Goal: Task Accomplishment & Management: Manage account settings

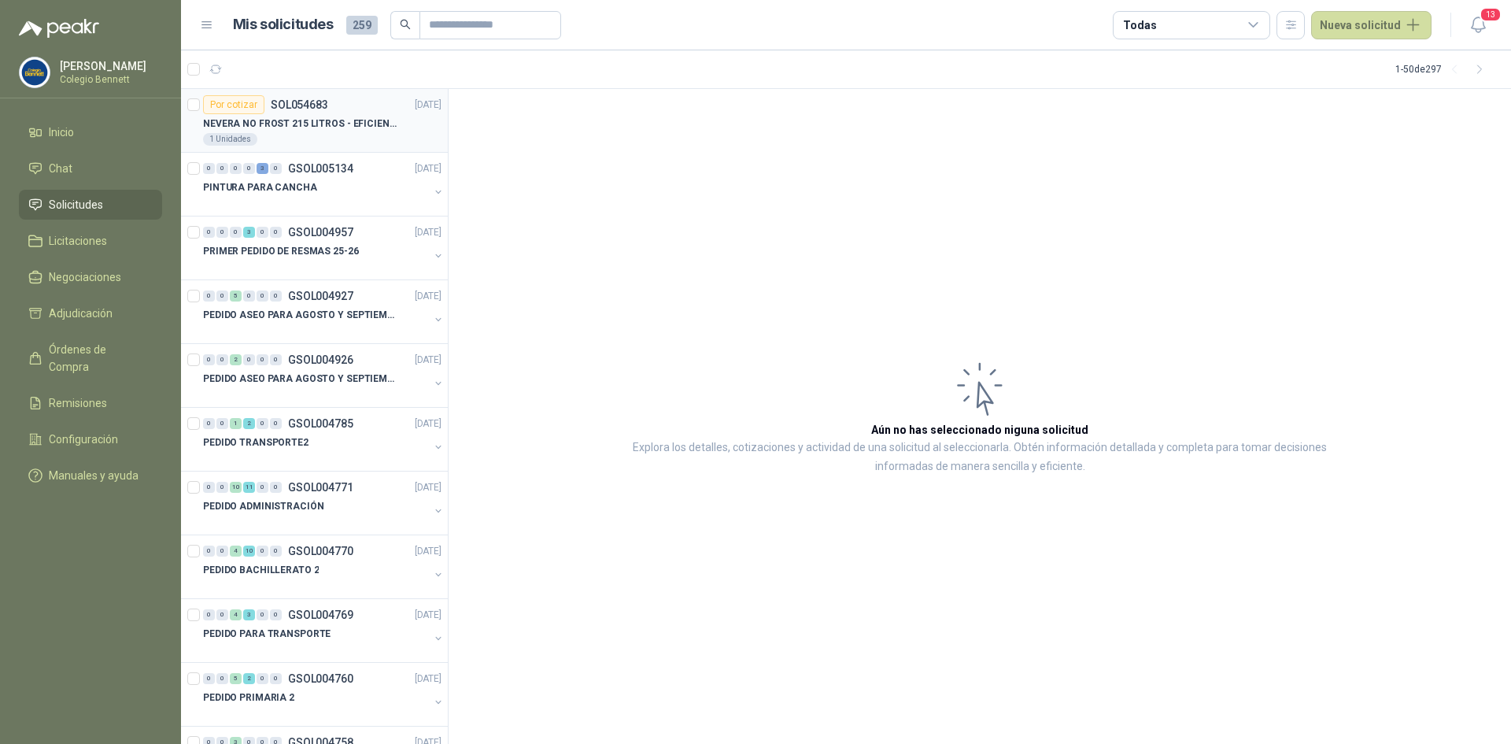
click at [285, 101] on p "SOL054683" at bounding box center [299, 104] width 57 height 11
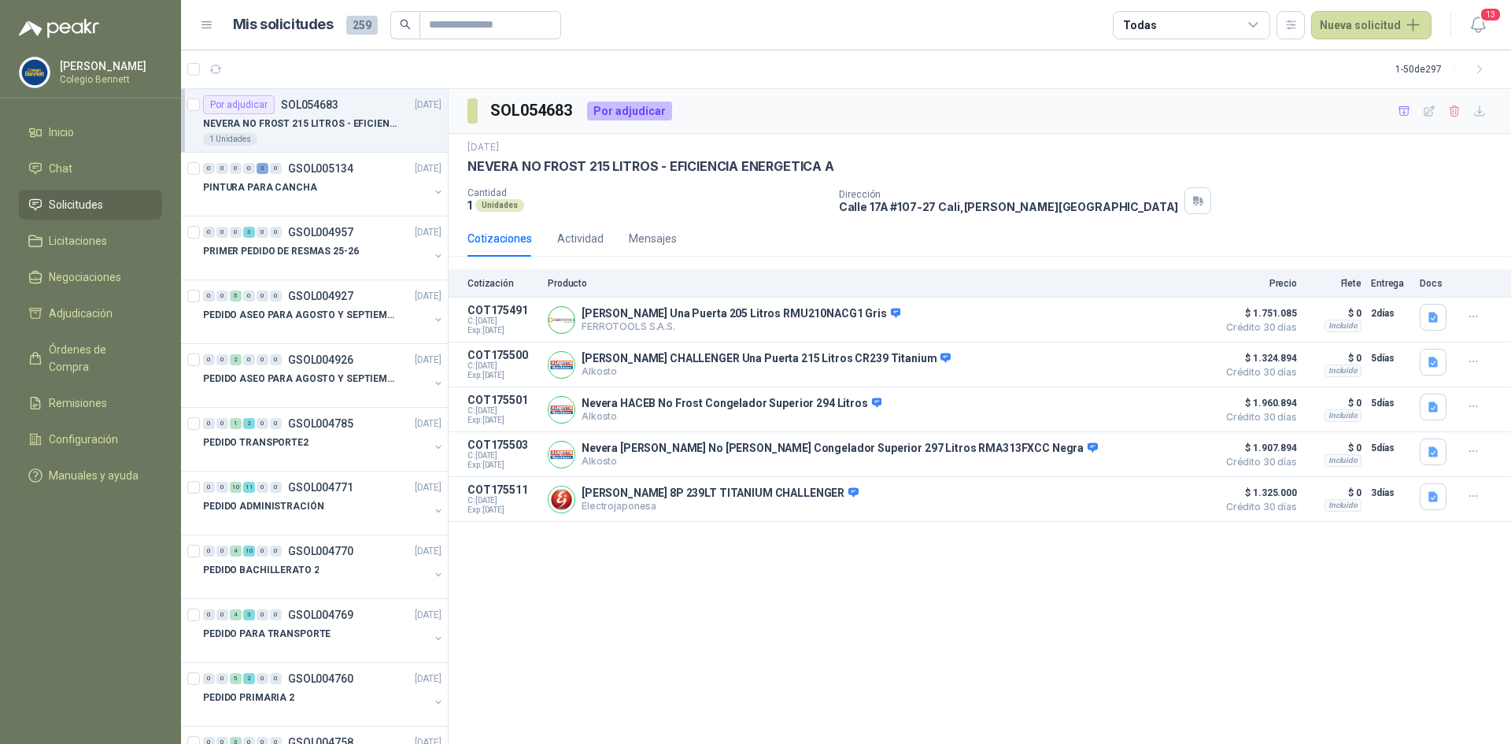
click at [650, 672] on div "SOL054683 Por adjudicar [DATE] NEVERA NO FROST 215 LITROS - EFICIENCIA ENERGETI…" at bounding box center [980, 417] width 1062 height 656
click at [249, 172] on div "0" at bounding box center [249, 168] width 12 height 11
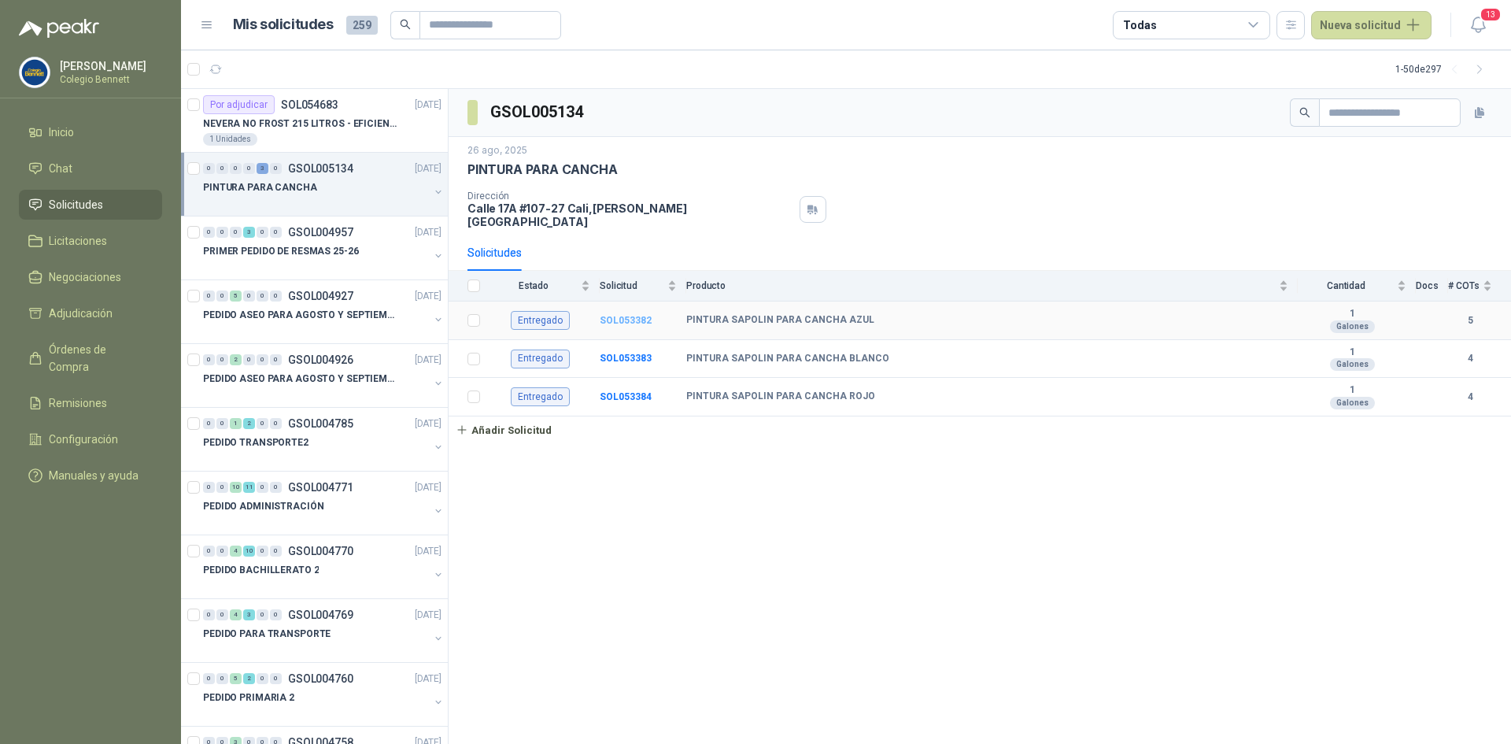
click at [618, 315] on b "SOL053382" at bounding box center [626, 320] width 52 height 11
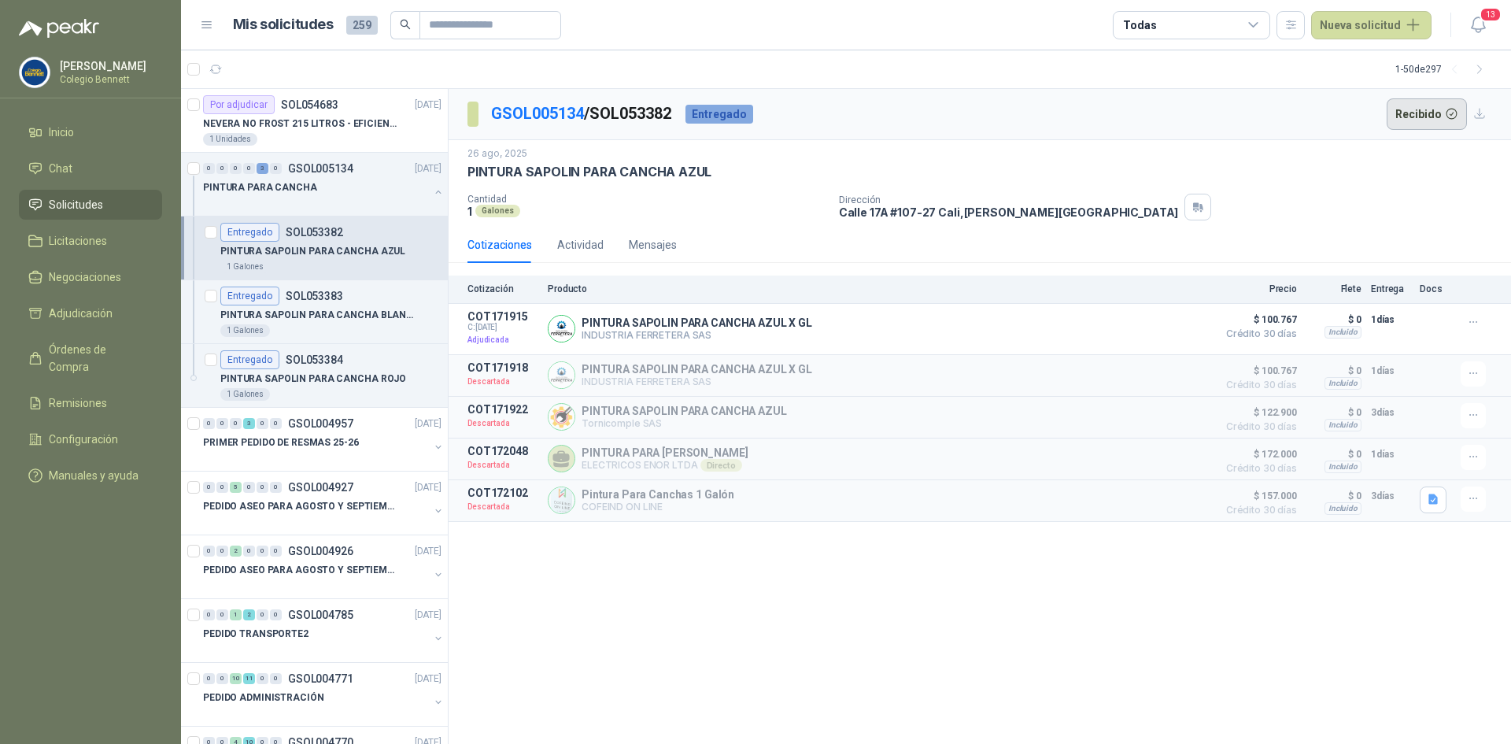
click at [1417, 113] on button "Recibido" at bounding box center [1427, 113] width 81 height 31
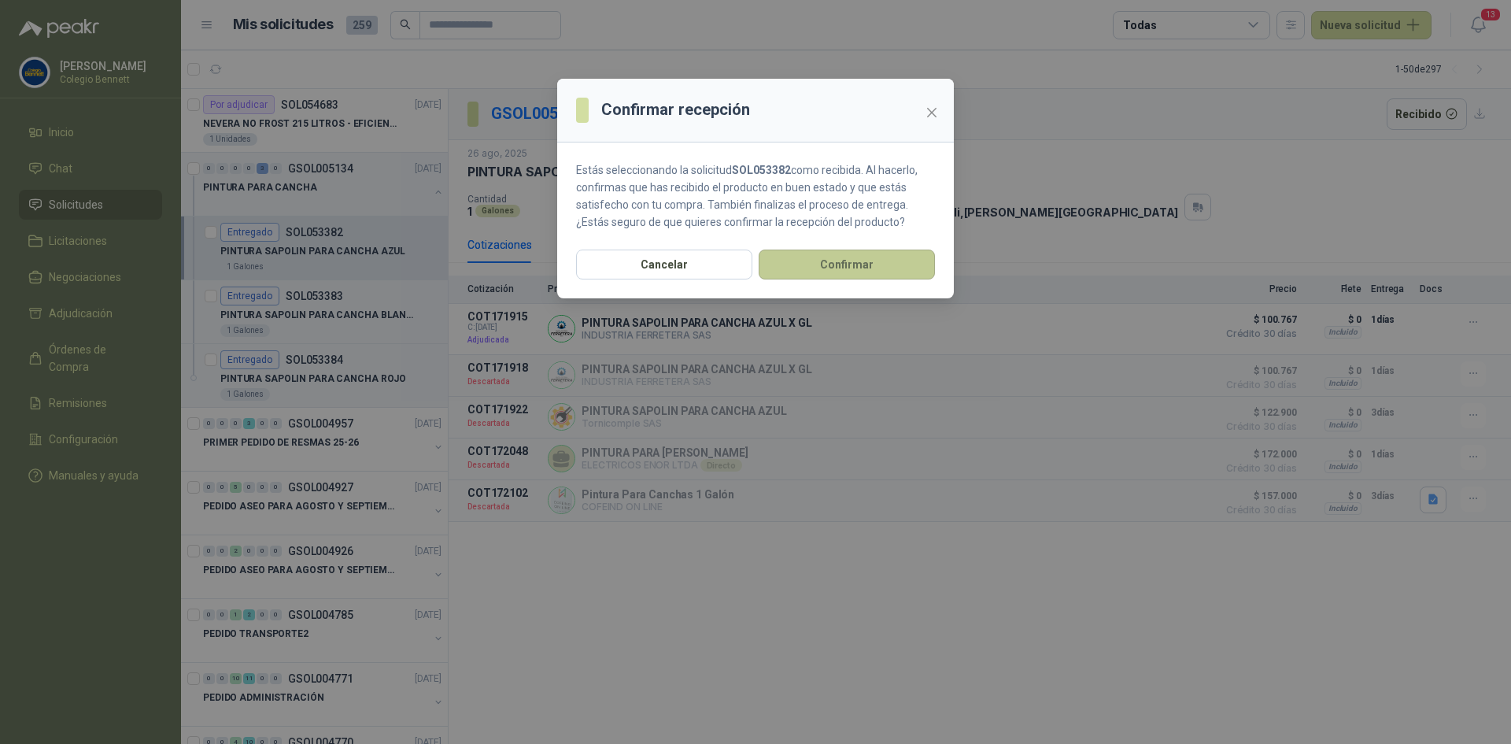
click at [868, 261] on button "Confirmar" at bounding box center [847, 264] width 176 height 30
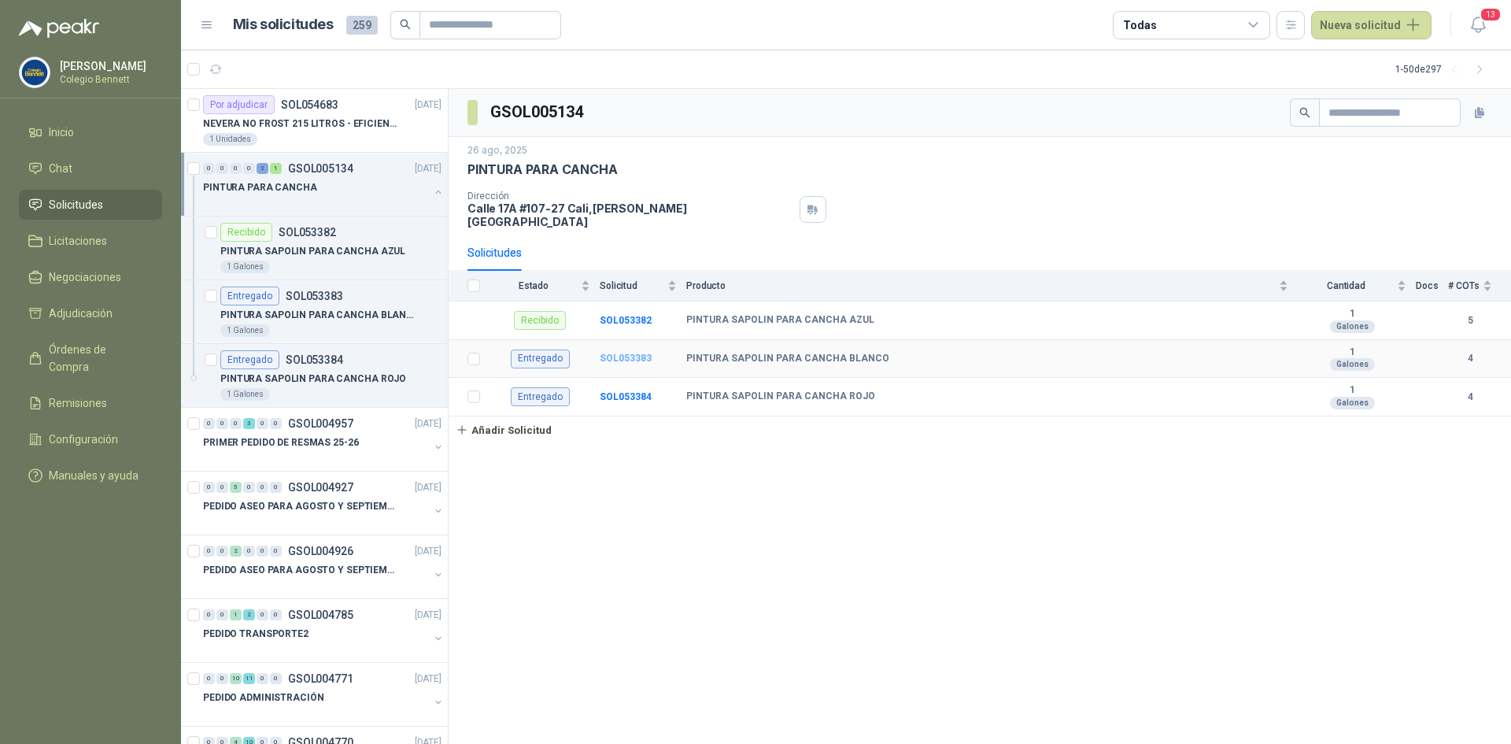
click at [623, 353] on b "SOL053383" at bounding box center [626, 358] width 52 height 11
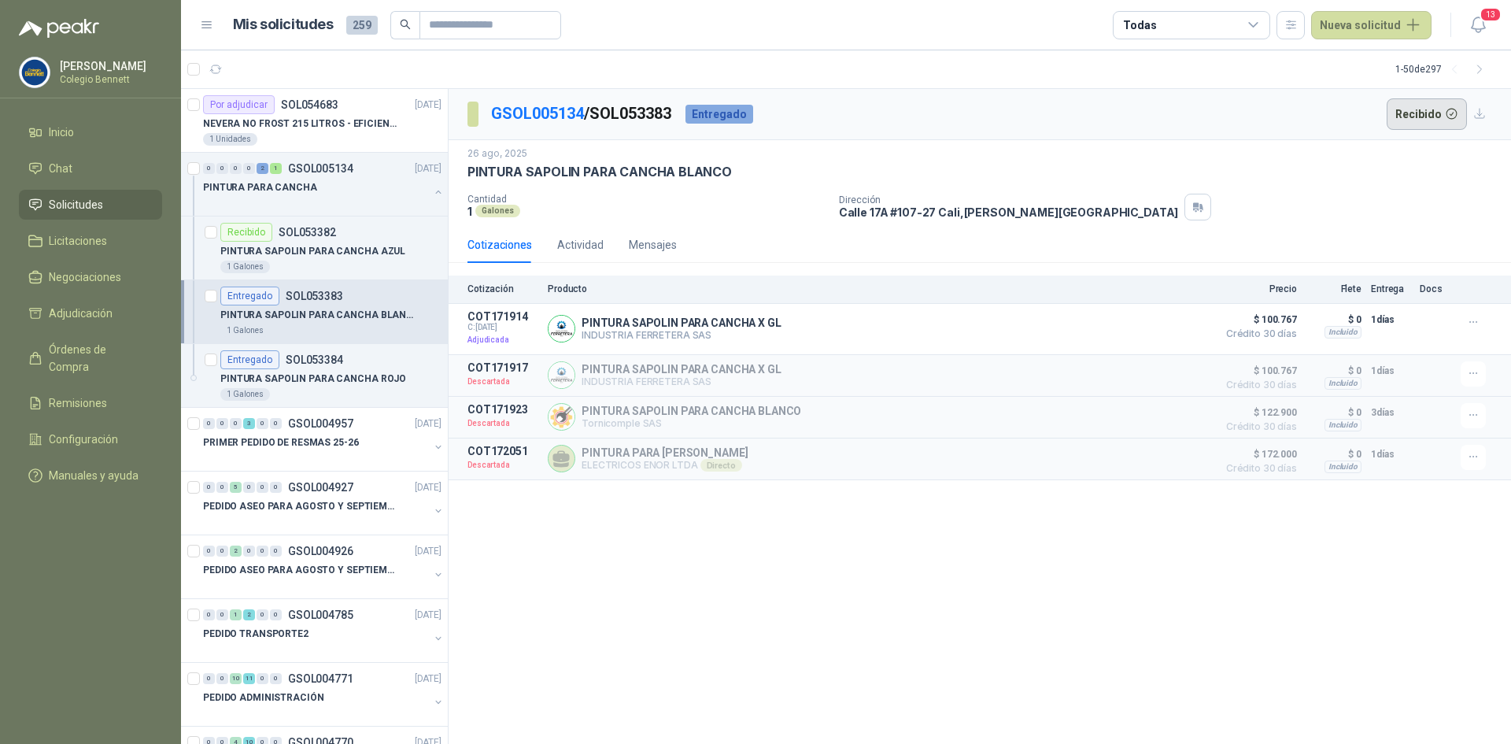
click at [1414, 112] on button "Recibido" at bounding box center [1427, 113] width 81 height 31
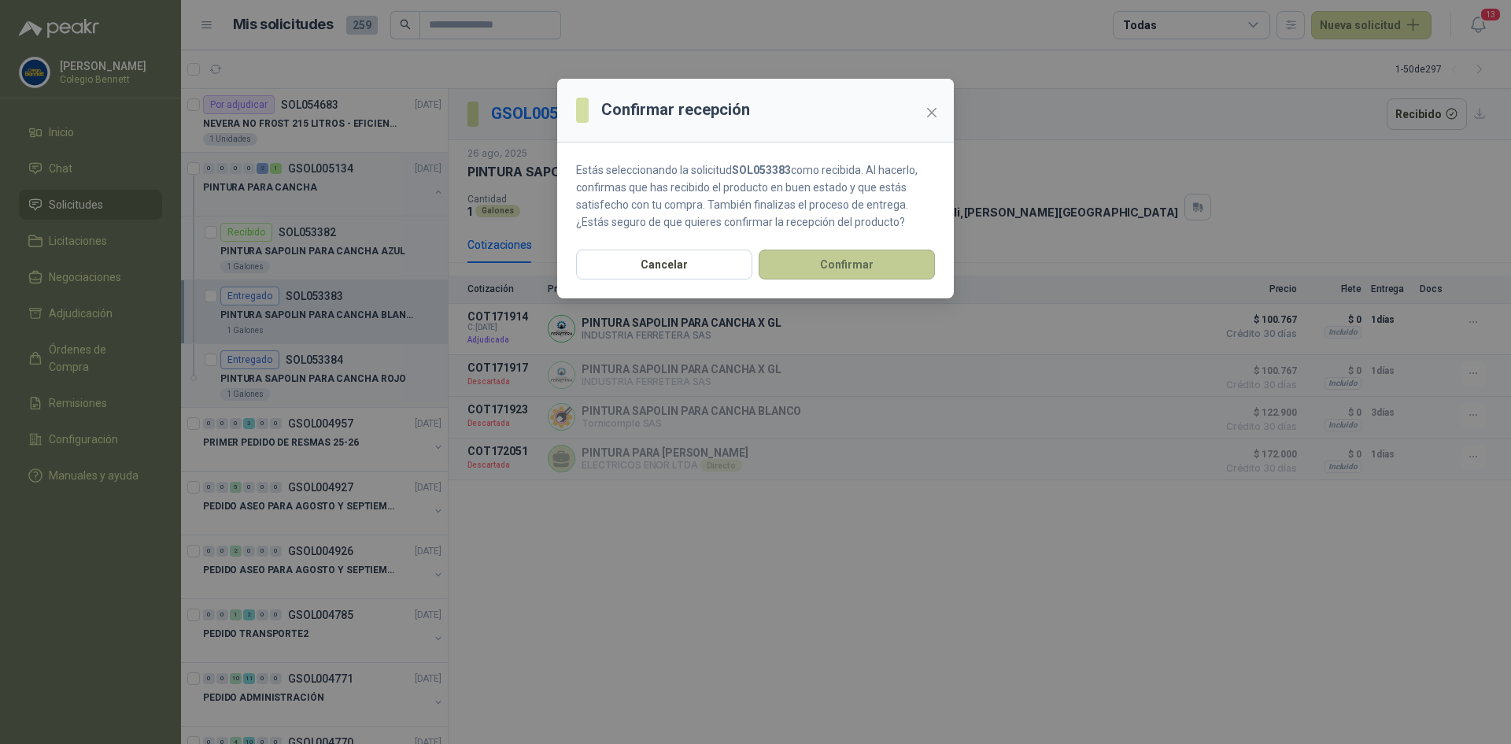
click at [877, 253] on button "Confirmar" at bounding box center [847, 264] width 176 height 30
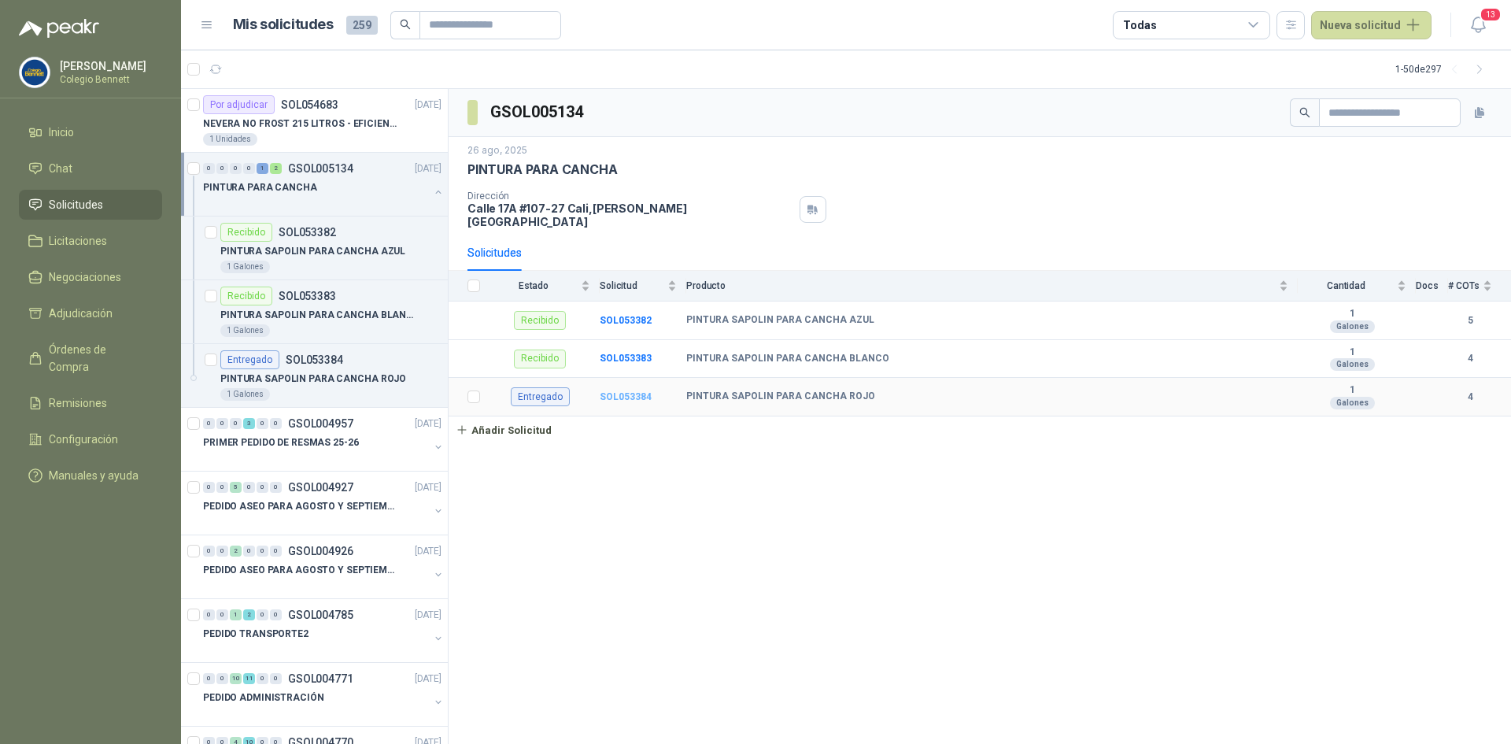
click at [618, 391] on b "SOL053384" at bounding box center [626, 396] width 52 height 11
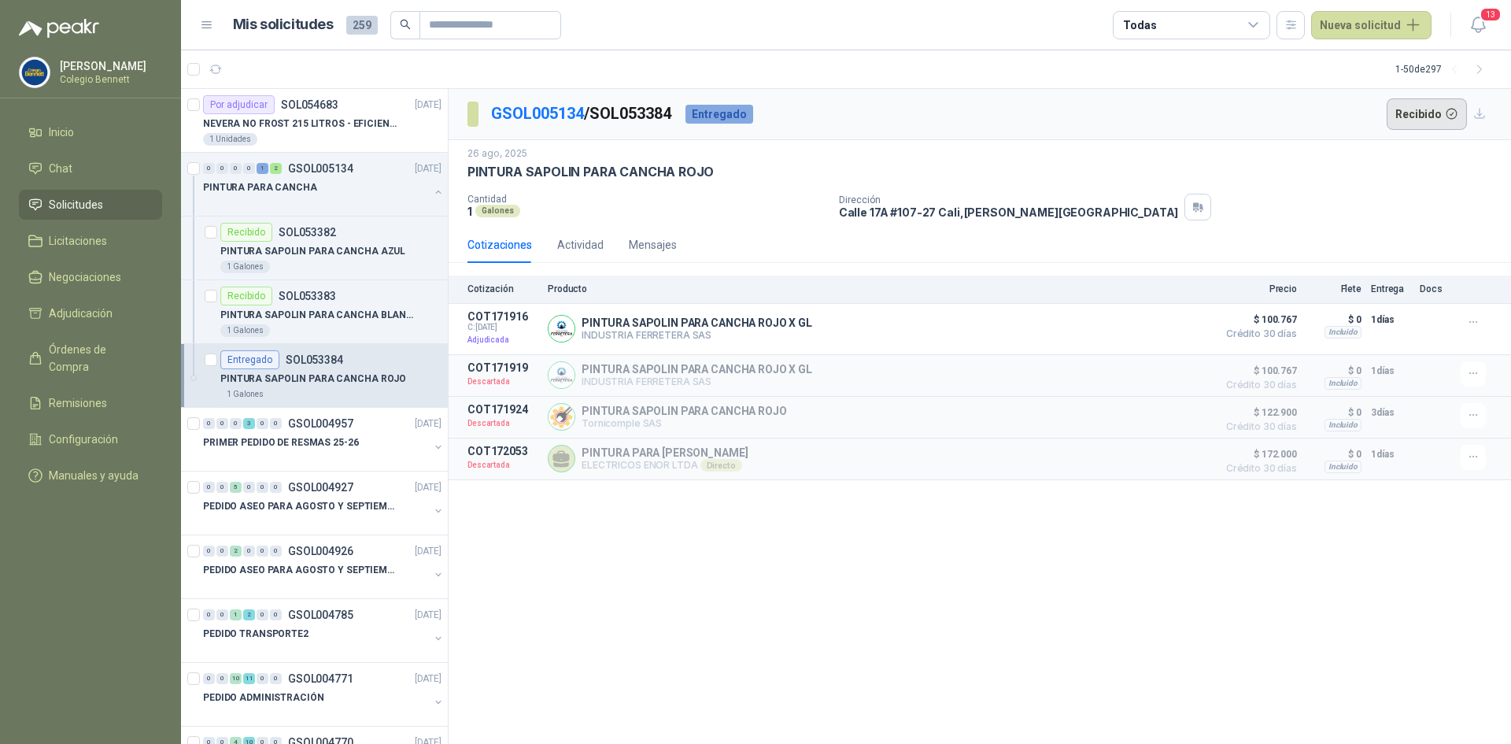
click at [1422, 113] on button "Recibido" at bounding box center [1427, 113] width 81 height 31
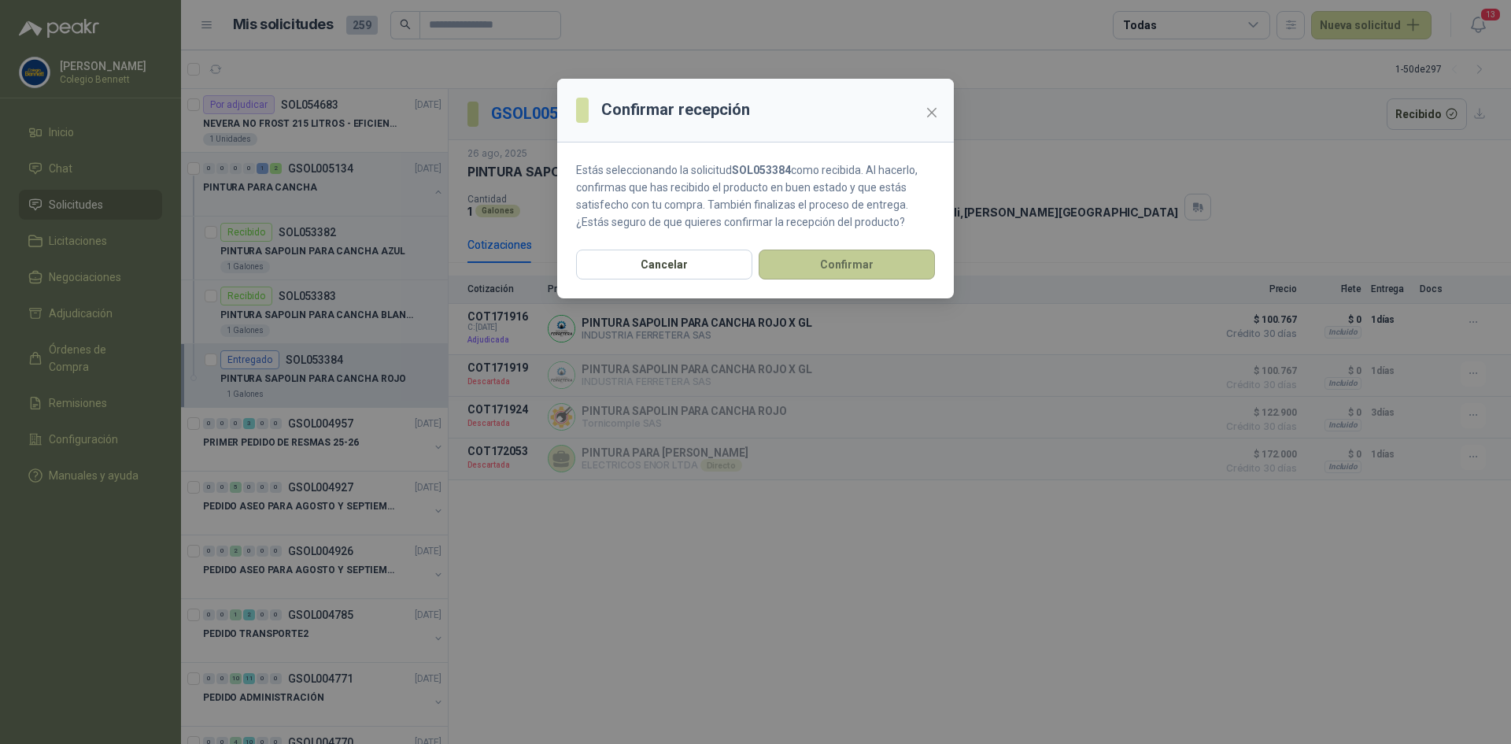
click at [831, 257] on button "Confirmar" at bounding box center [847, 264] width 176 height 30
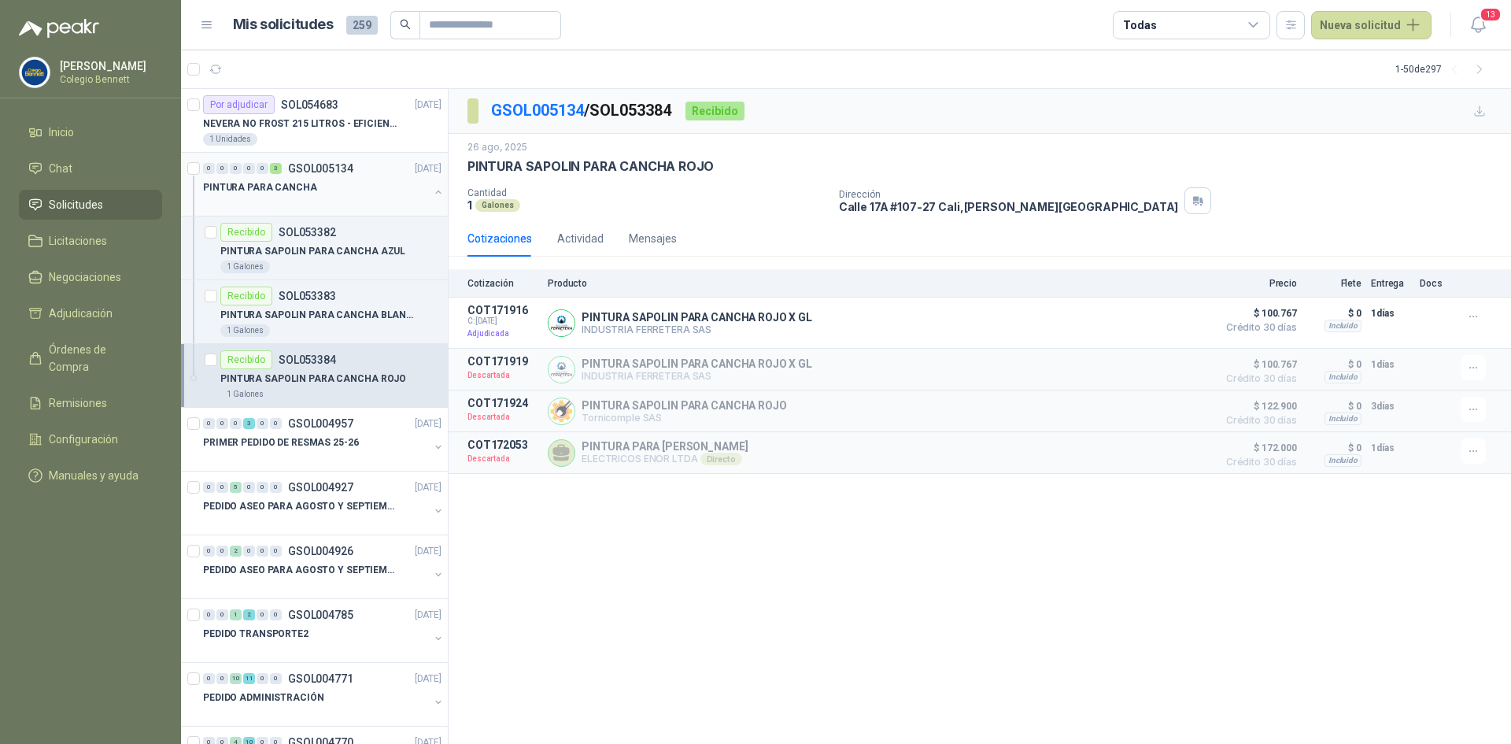
click at [432, 194] on button "button" at bounding box center [438, 192] width 13 height 13
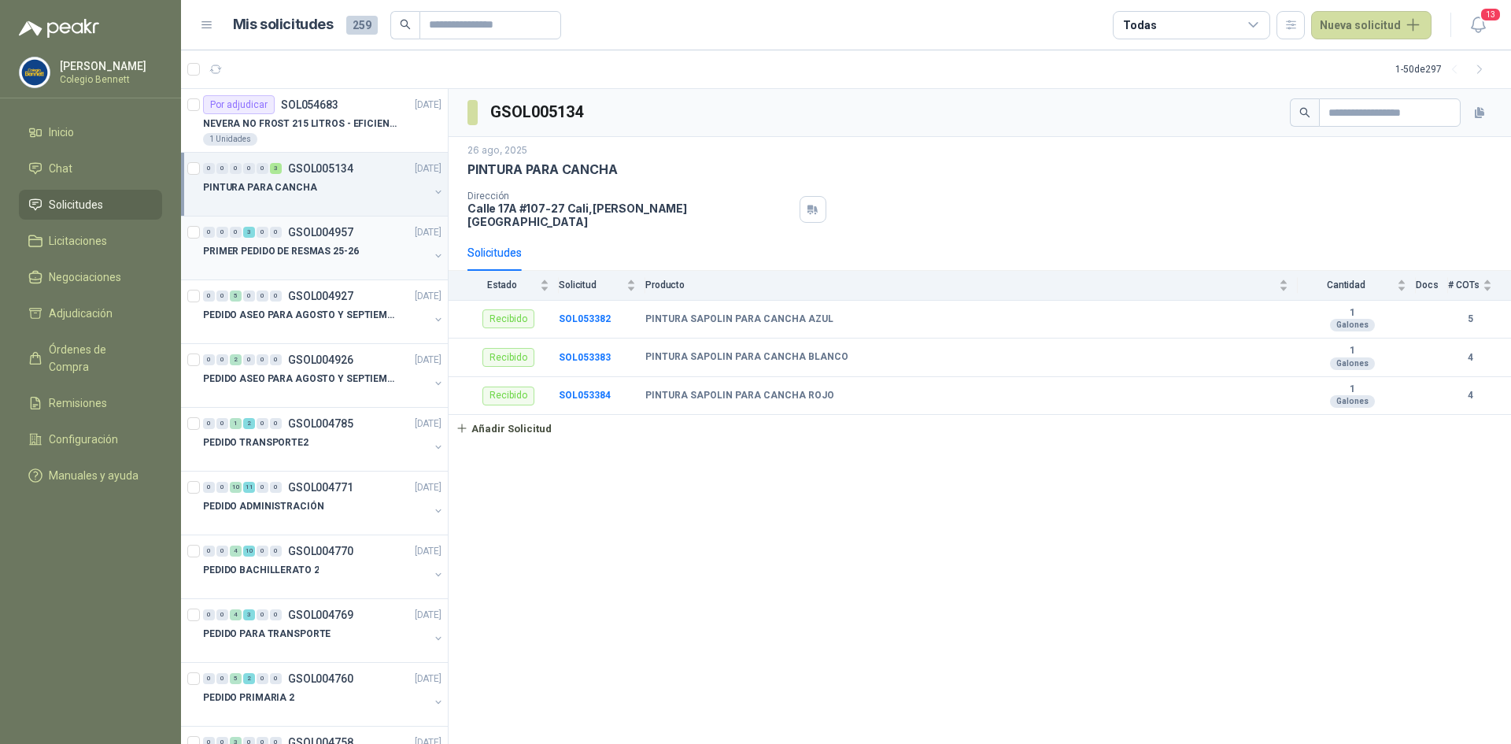
click at [370, 241] on div "0 0 0 3 0 0 GSOL004957 [DATE]" at bounding box center [324, 232] width 242 height 19
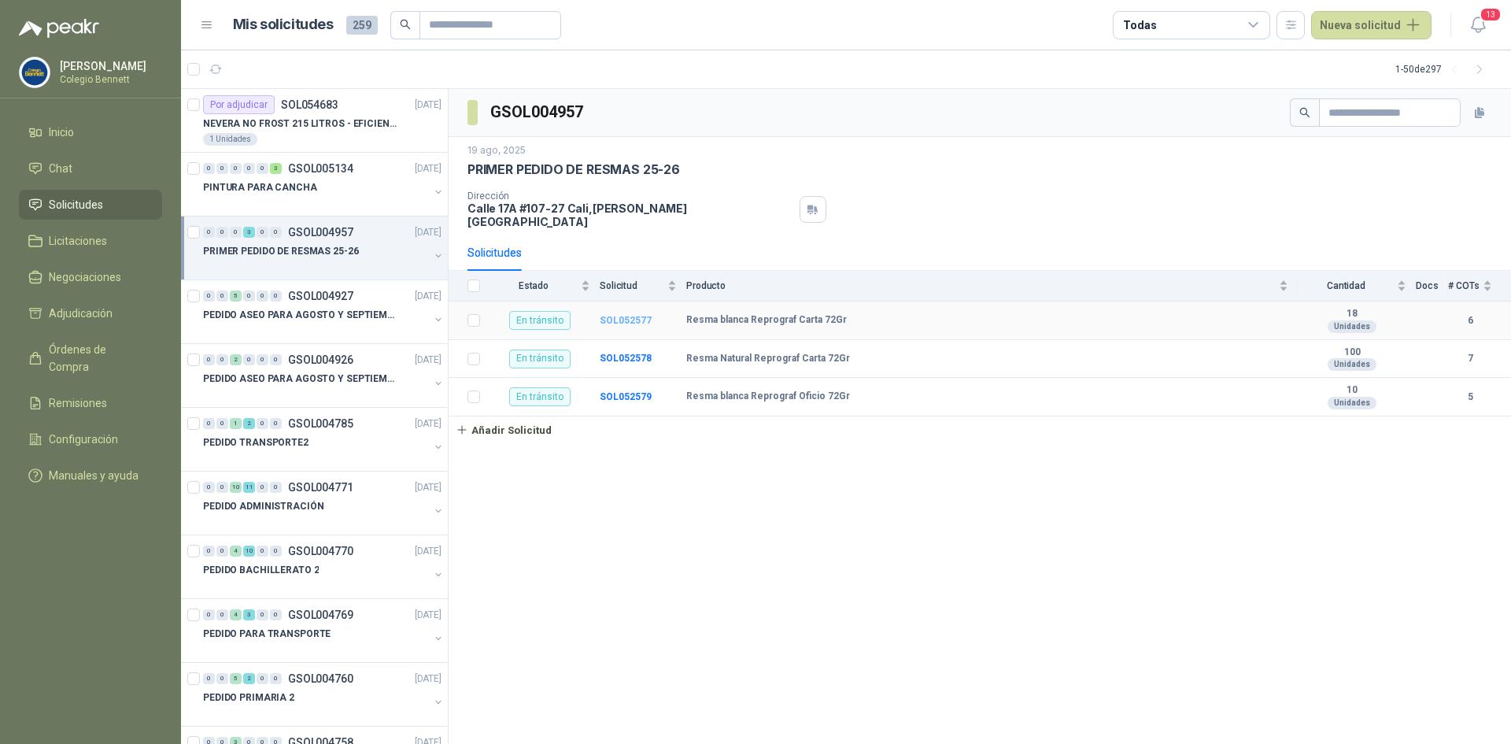
click at [623, 315] on b "SOL052577" at bounding box center [626, 320] width 52 height 11
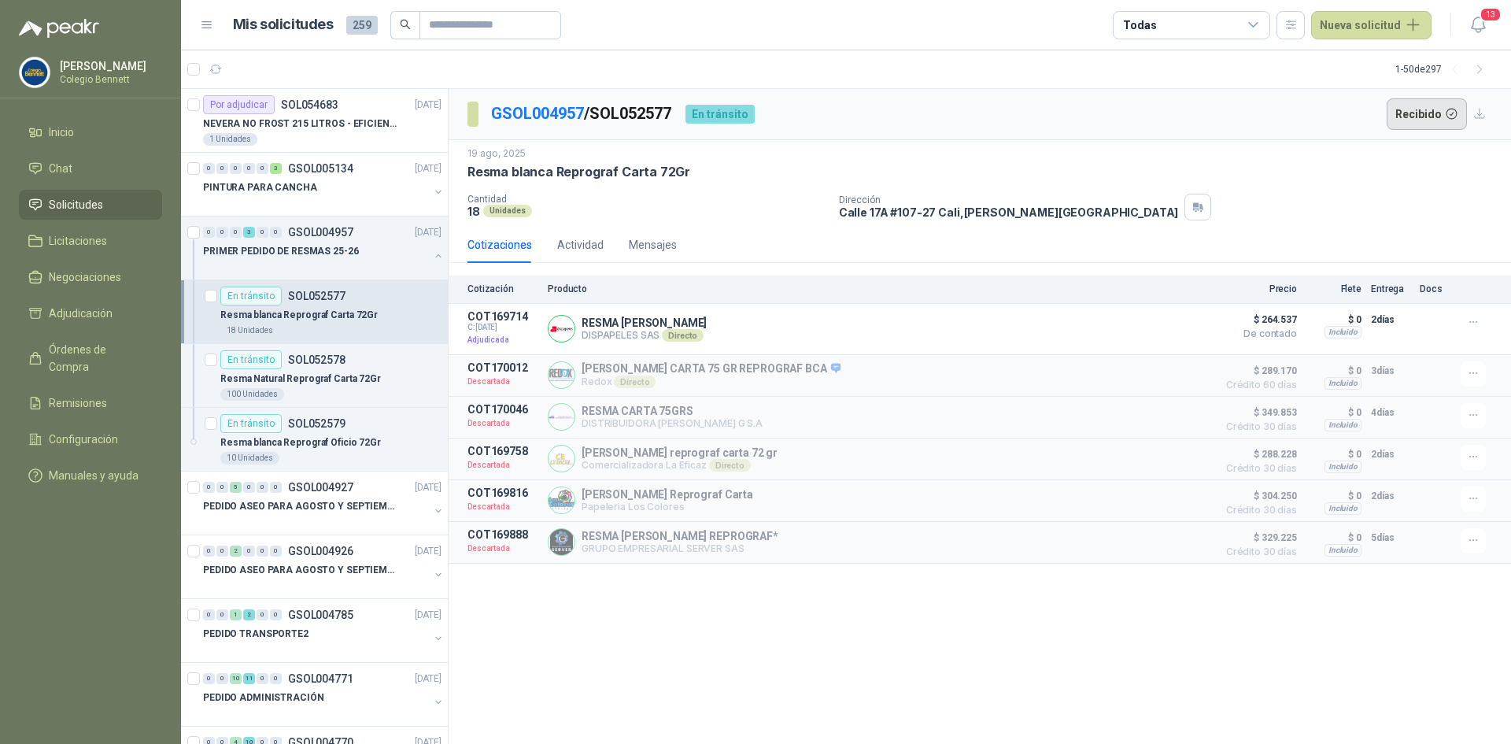
click at [1408, 107] on button "Recibido" at bounding box center [1427, 113] width 81 height 31
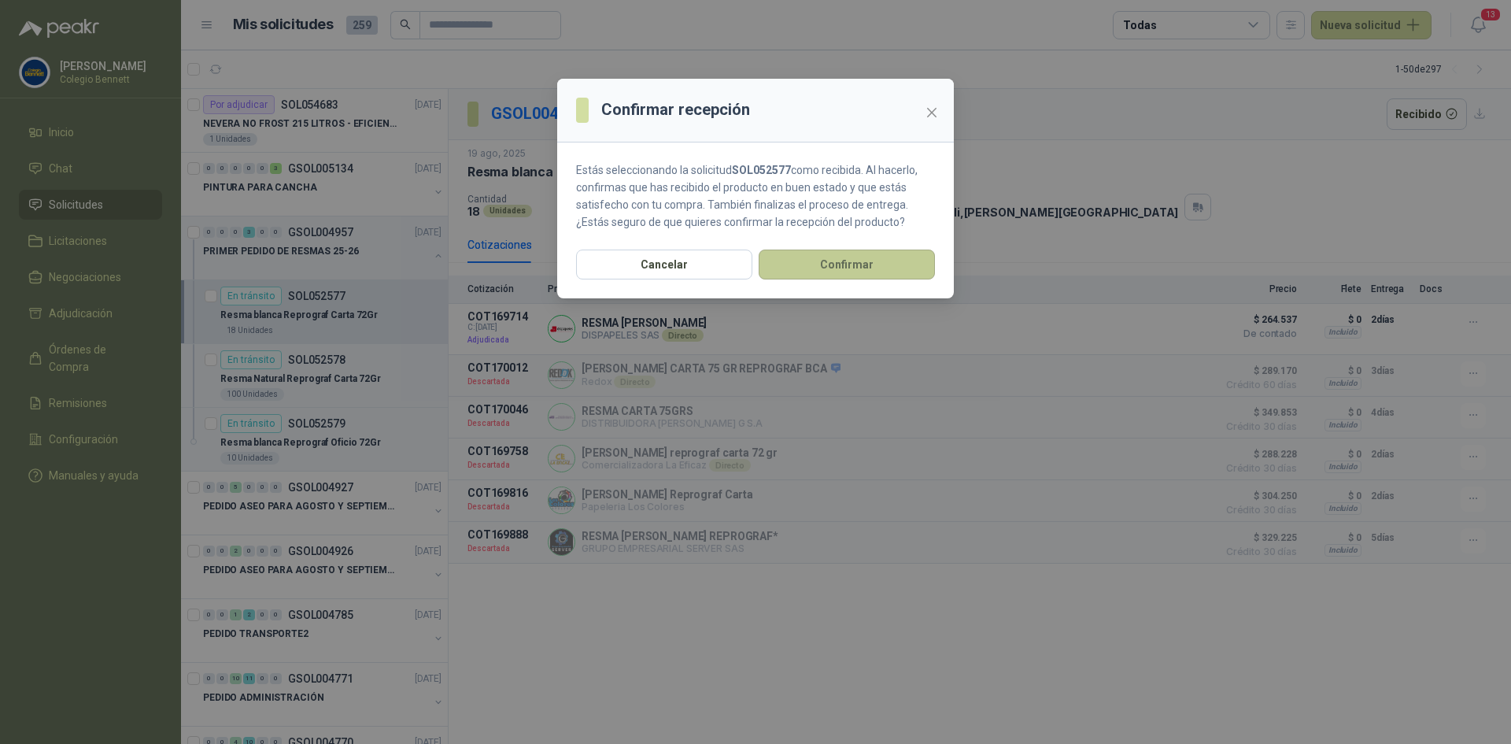
click at [833, 259] on button "Confirmar" at bounding box center [847, 264] width 176 height 30
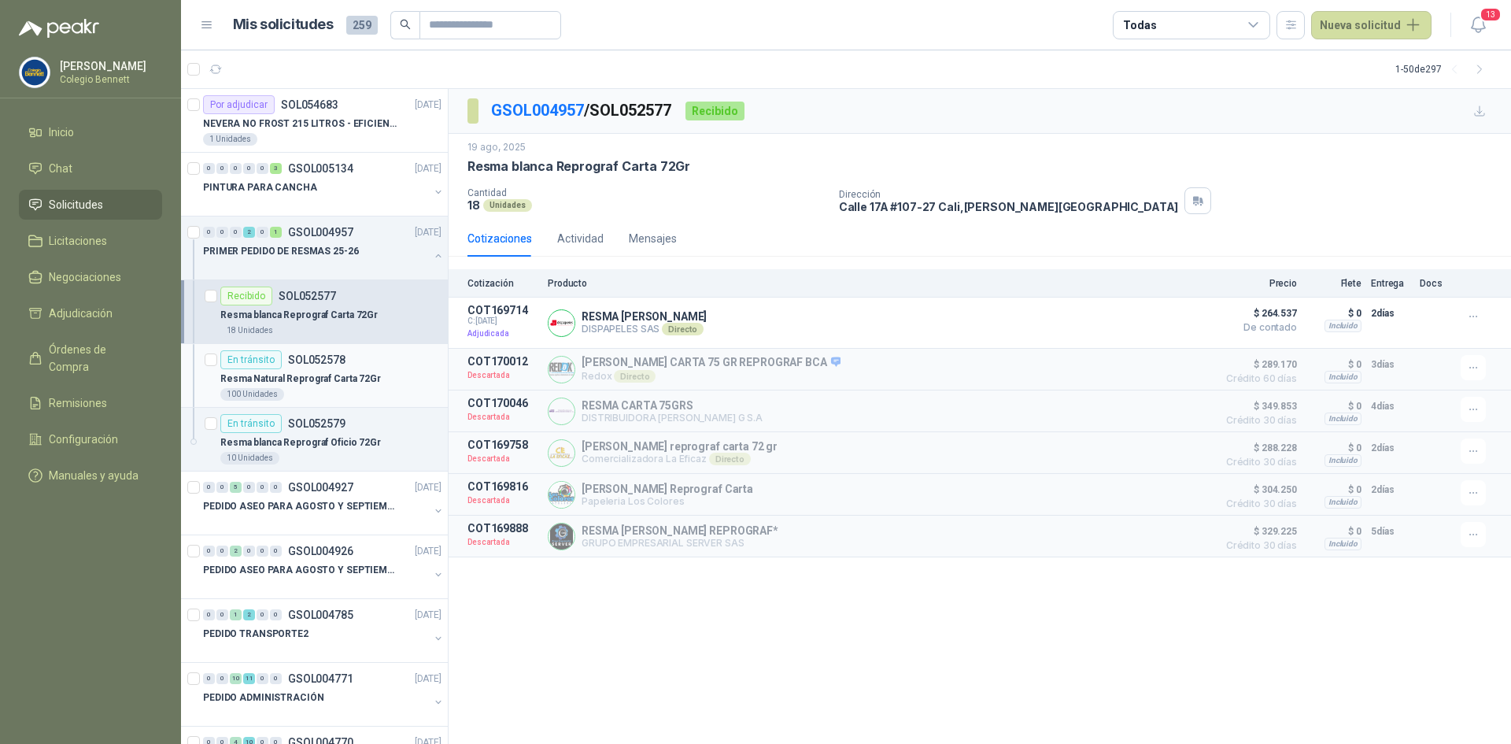
click at [295, 368] on div "En [PERSON_NAME] SOL052578" at bounding box center [282, 359] width 125 height 19
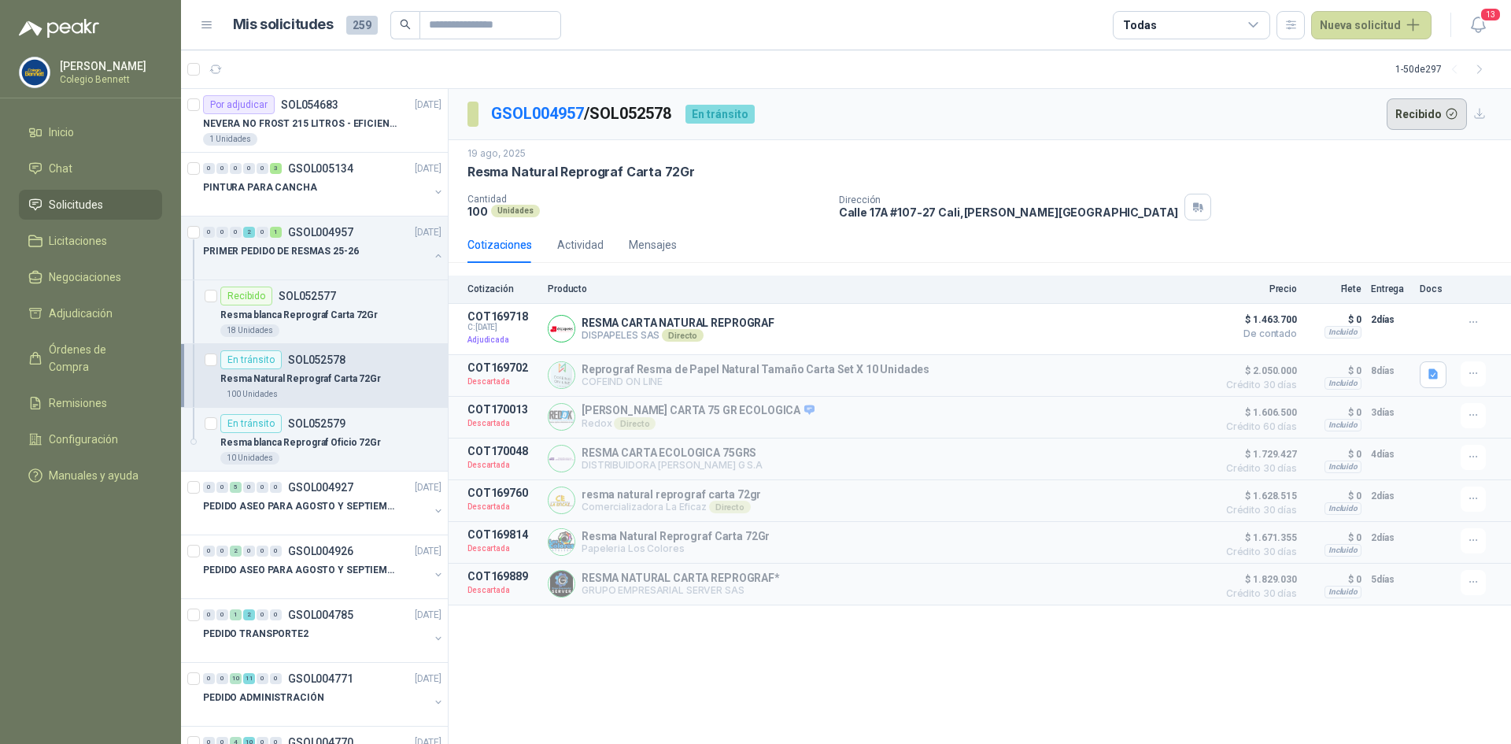
click at [1412, 113] on button "Recibido" at bounding box center [1427, 113] width 81 height 31
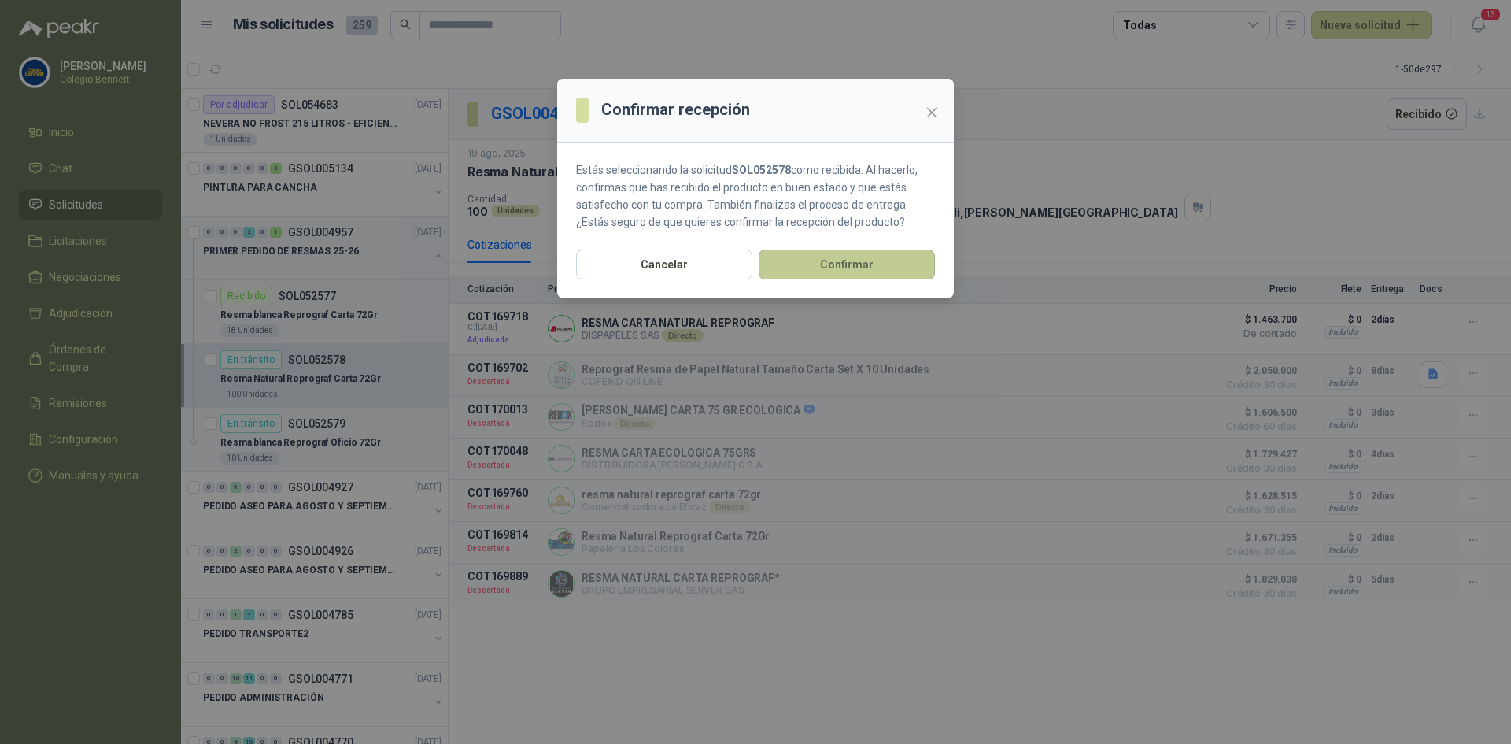
click at [873, 260] on button "Confirmar" at bounding box center [847, 264] width 176 height 30
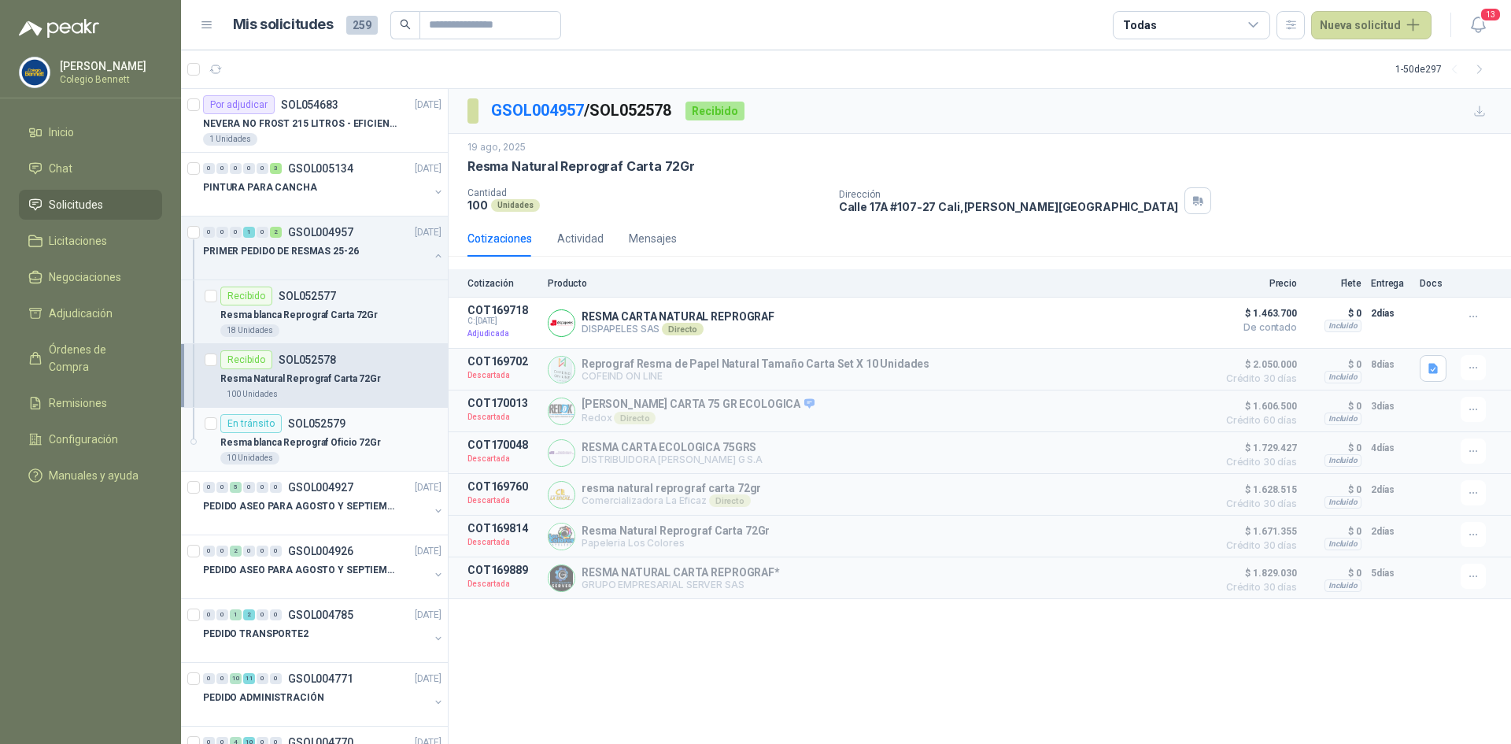
click at [331, 427] on p "SOL052579" at bounding box center [316, 423] width 57 height 11
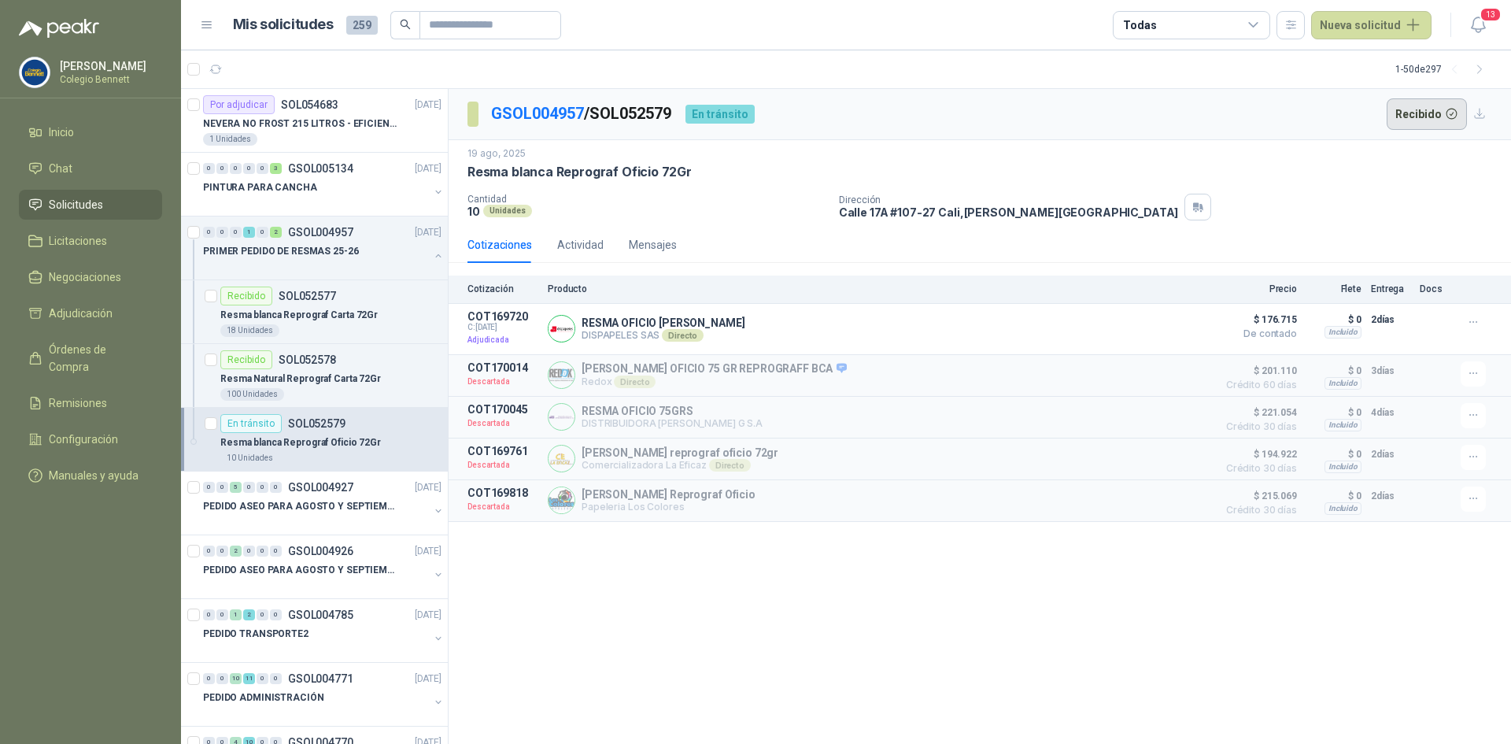
click at [1425, 101] on button "Recibido" at bounding box center [1427, 113] width 81 height 31
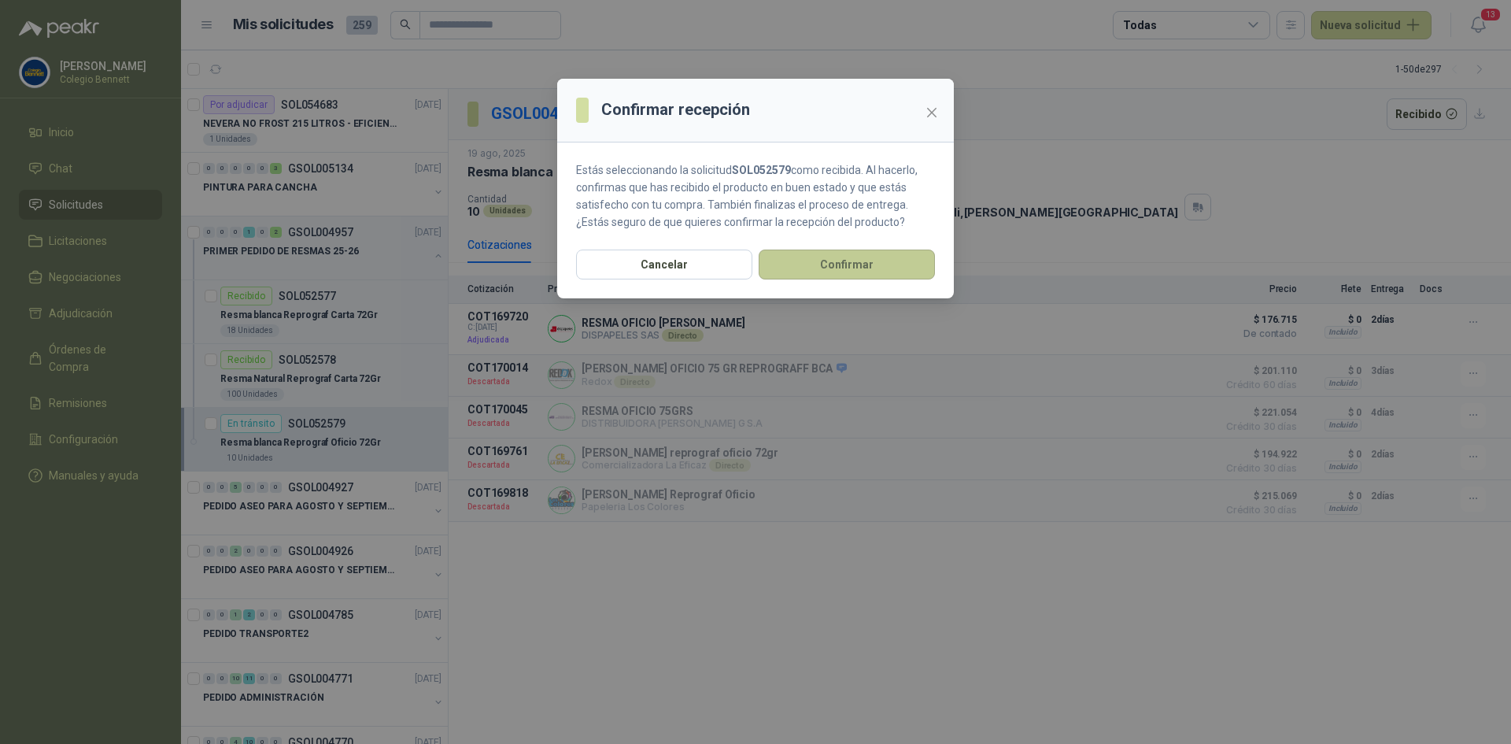
click at [889, 255] on button "Confirmar" at bounding box center [847, 264] width 176 height 30
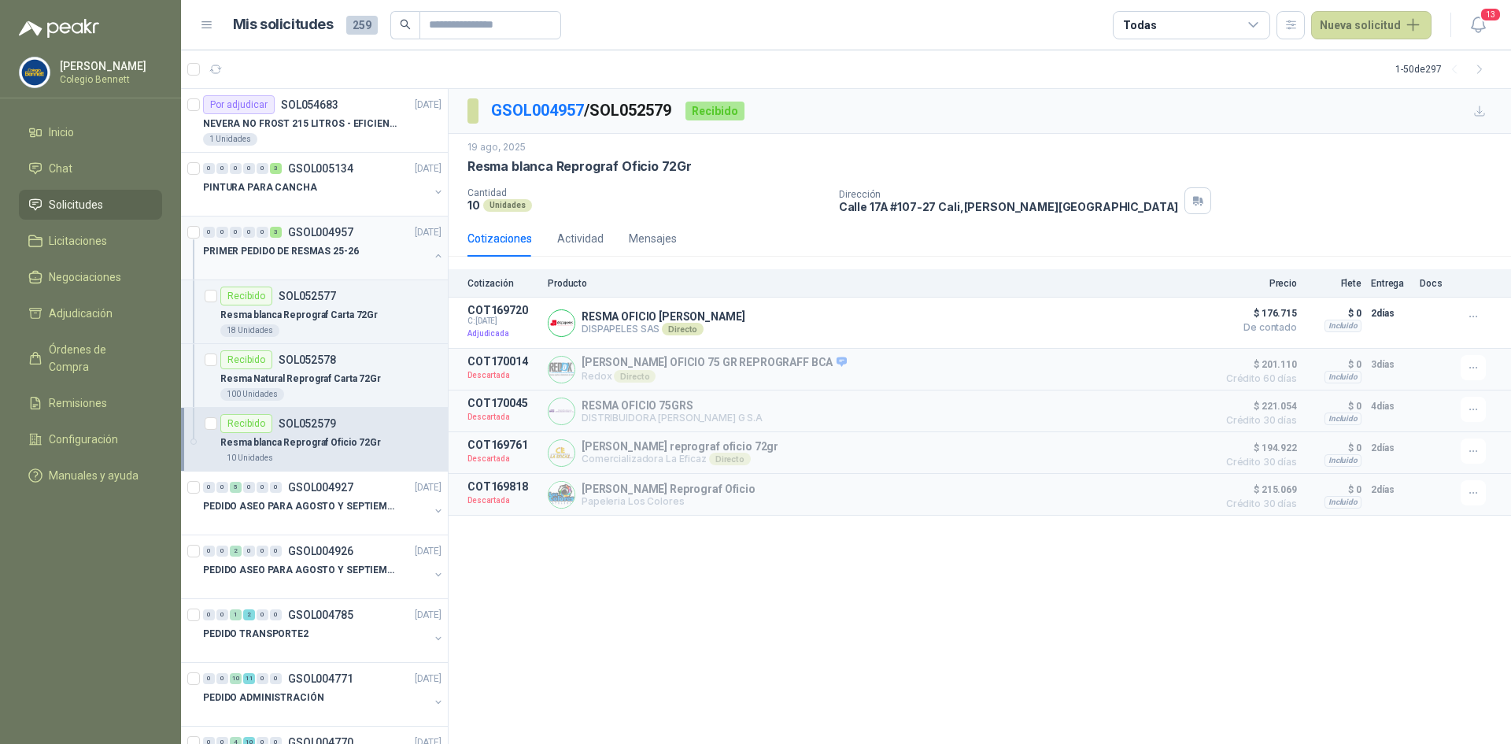
click at [432, 255] on button "button" at bounding box center [438, 255] width 13 height 13
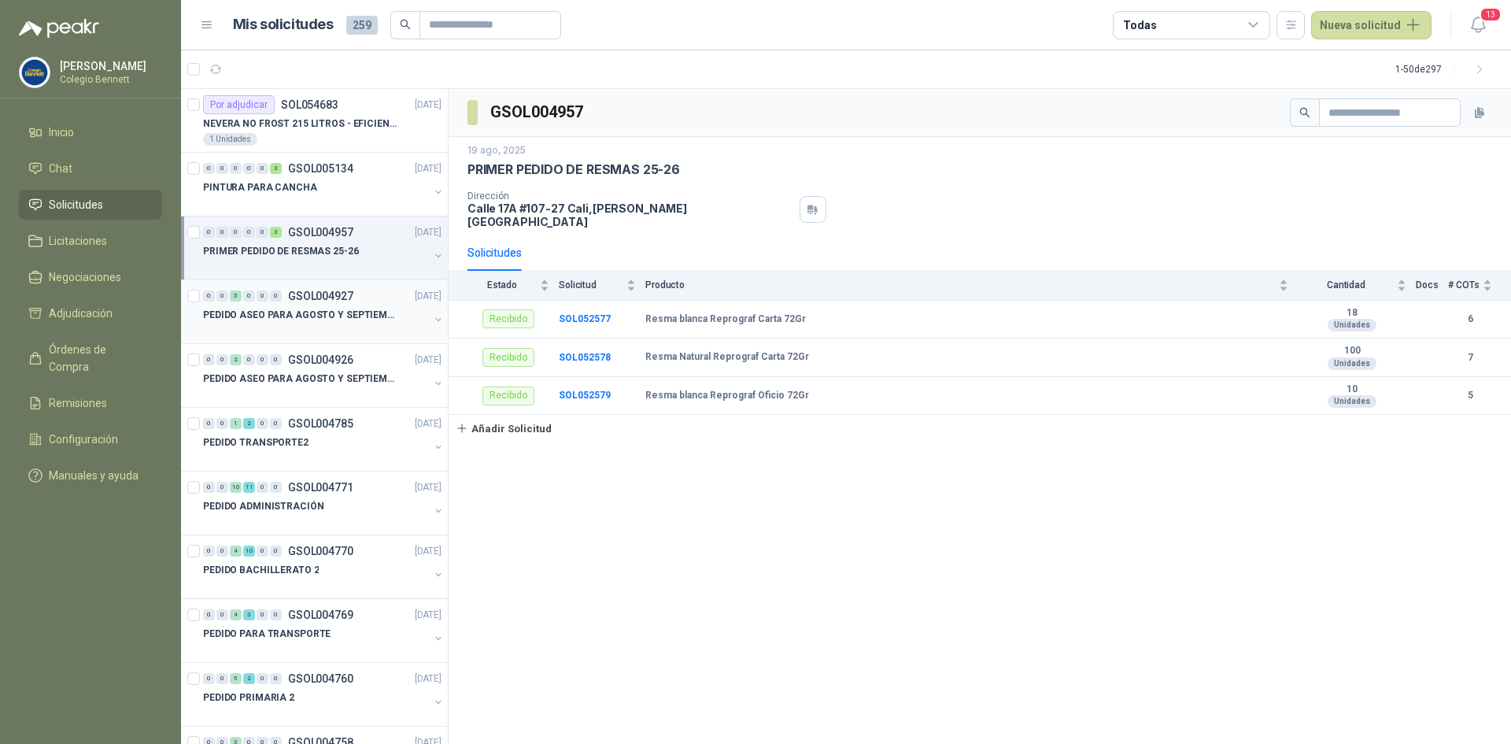
click at [355, 308] on p "PEDIDO ASEO PARA AGOSTO Y SEPTIEMBRE 2" at bounding box center [301, 315] width 196 height 15
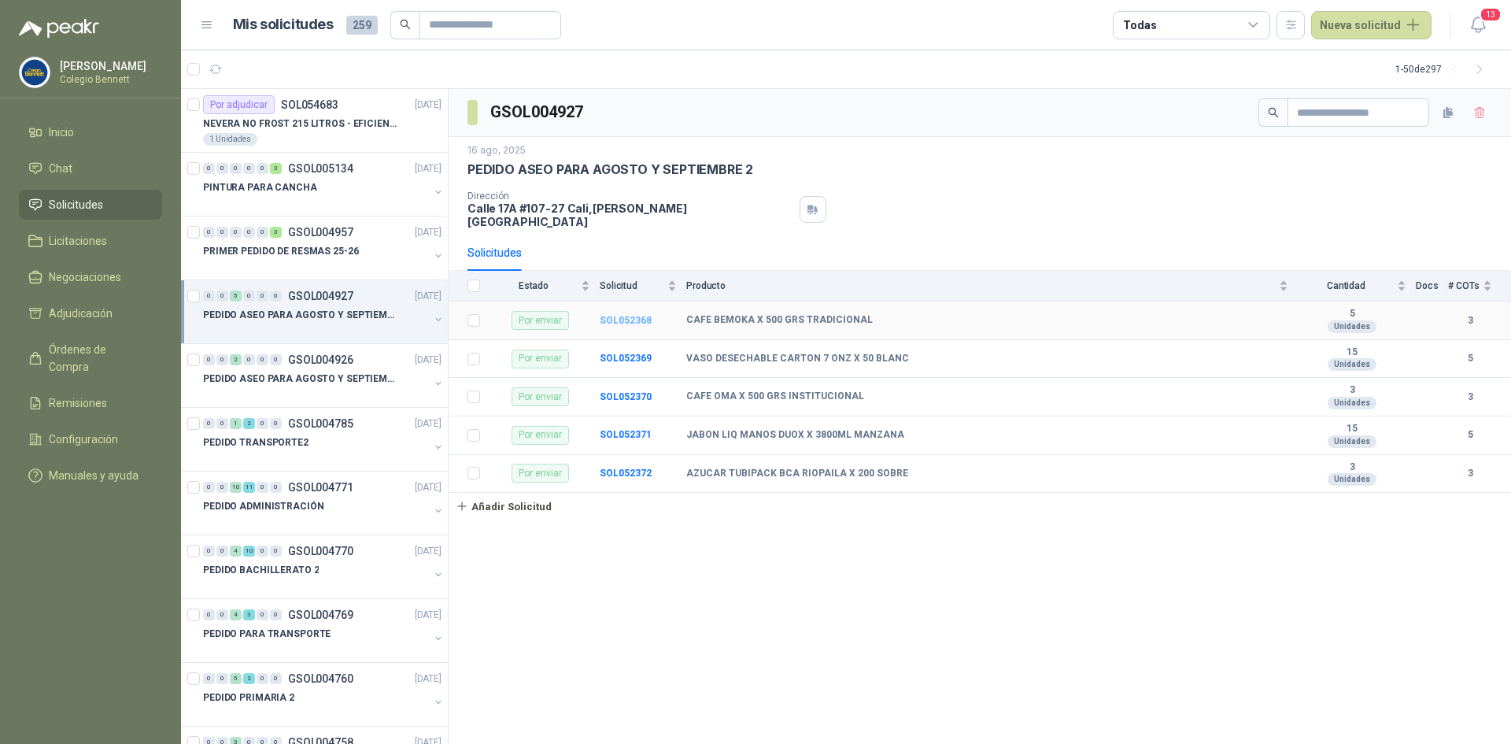
click at [622, 315] on b "SOL052368" at bounding box center [626, 320] width 52 height 11
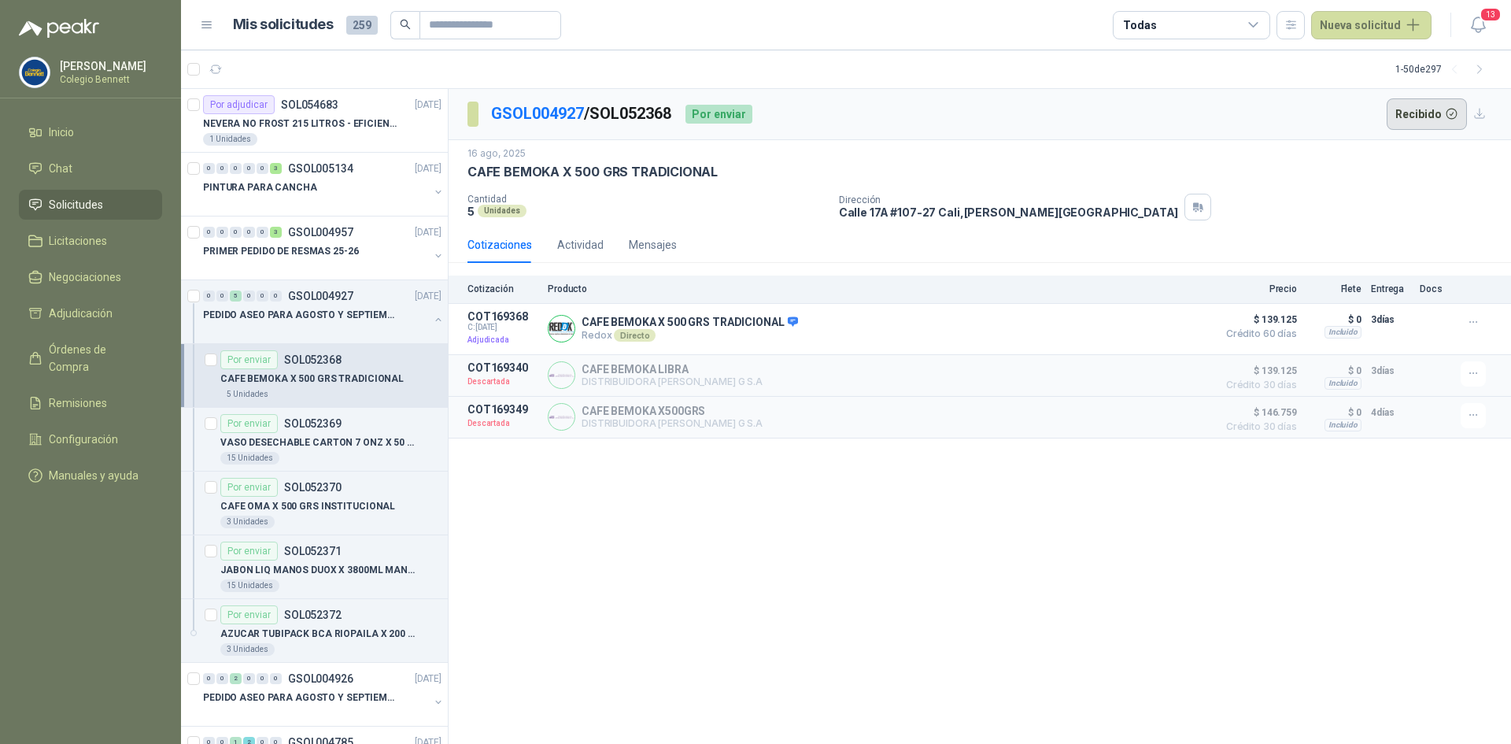
click at [1410, 116] on button "Recibido" at bounding box center [1427, 113] width 81 height 31
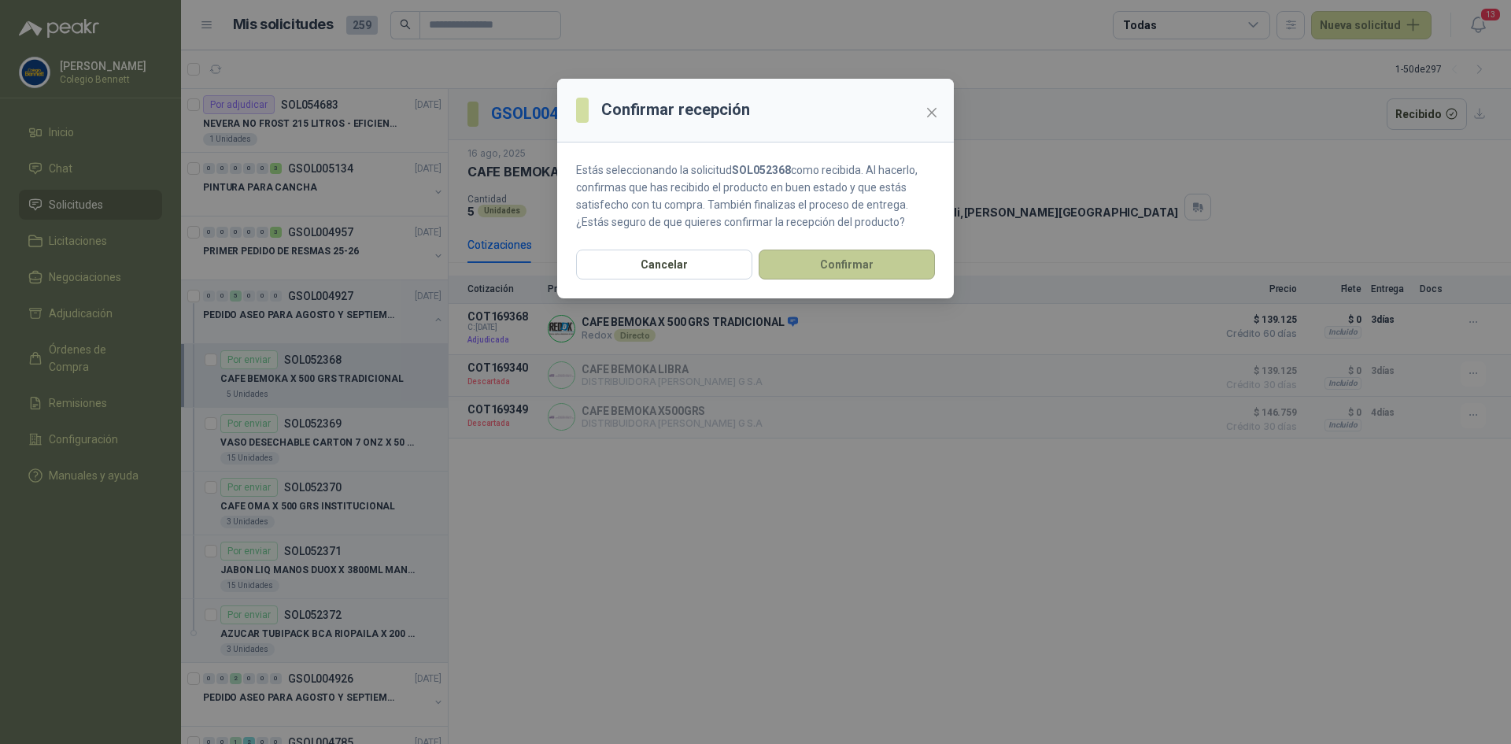
click at [908, 255] on button "Confirmar" at bounding box center [847, 264] width 176 height 30
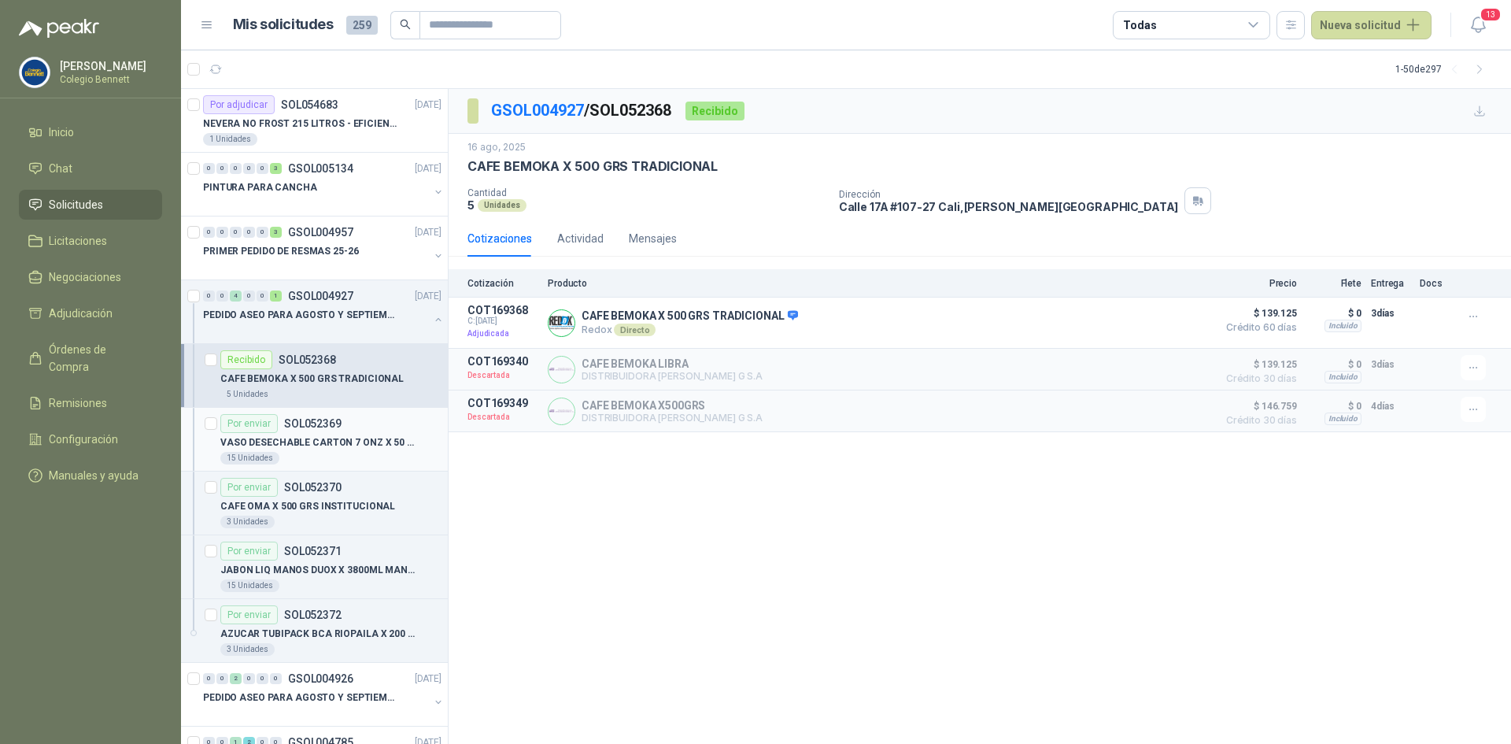
click at [314, 434] on div "VASO DESECHABLE CARTON 7 ONZ X 50 BLANC" at bounding box center [330, 442] width 221 height 19
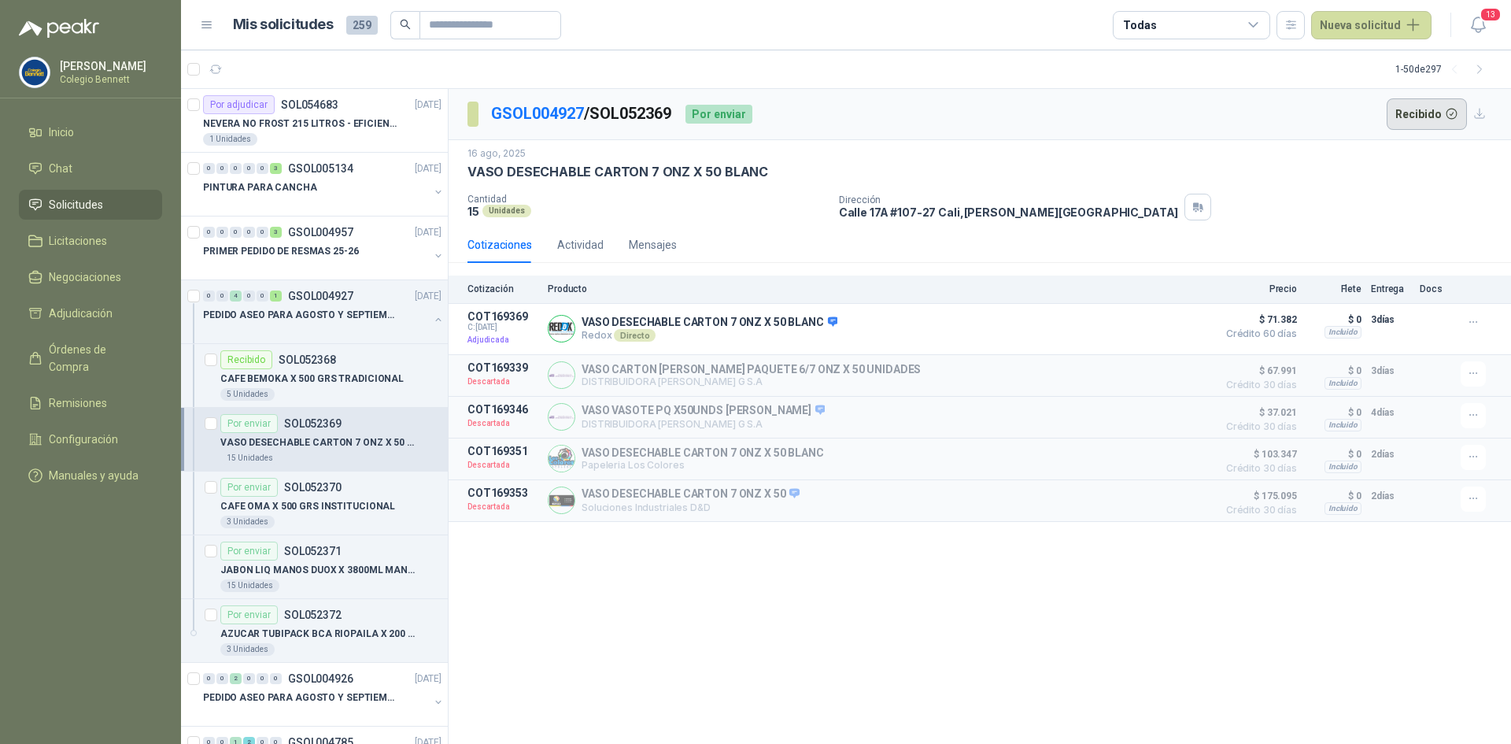
click at [1408, 108] on button "Recibido" at bounding box center [1427, 113] width 81 height 31
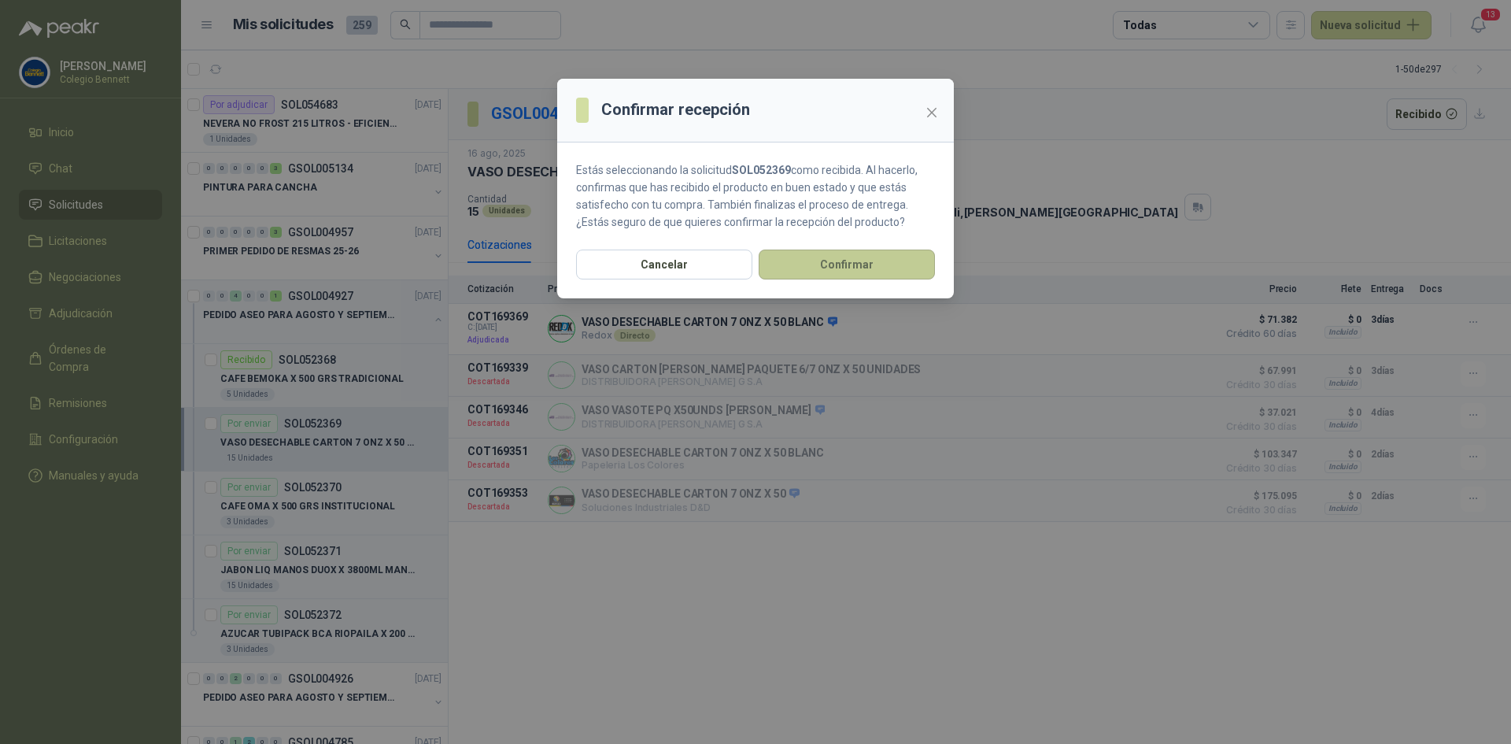
click at [811, 261] on button "Confirmar" at bounding box center [847, 264] width 176 height 30
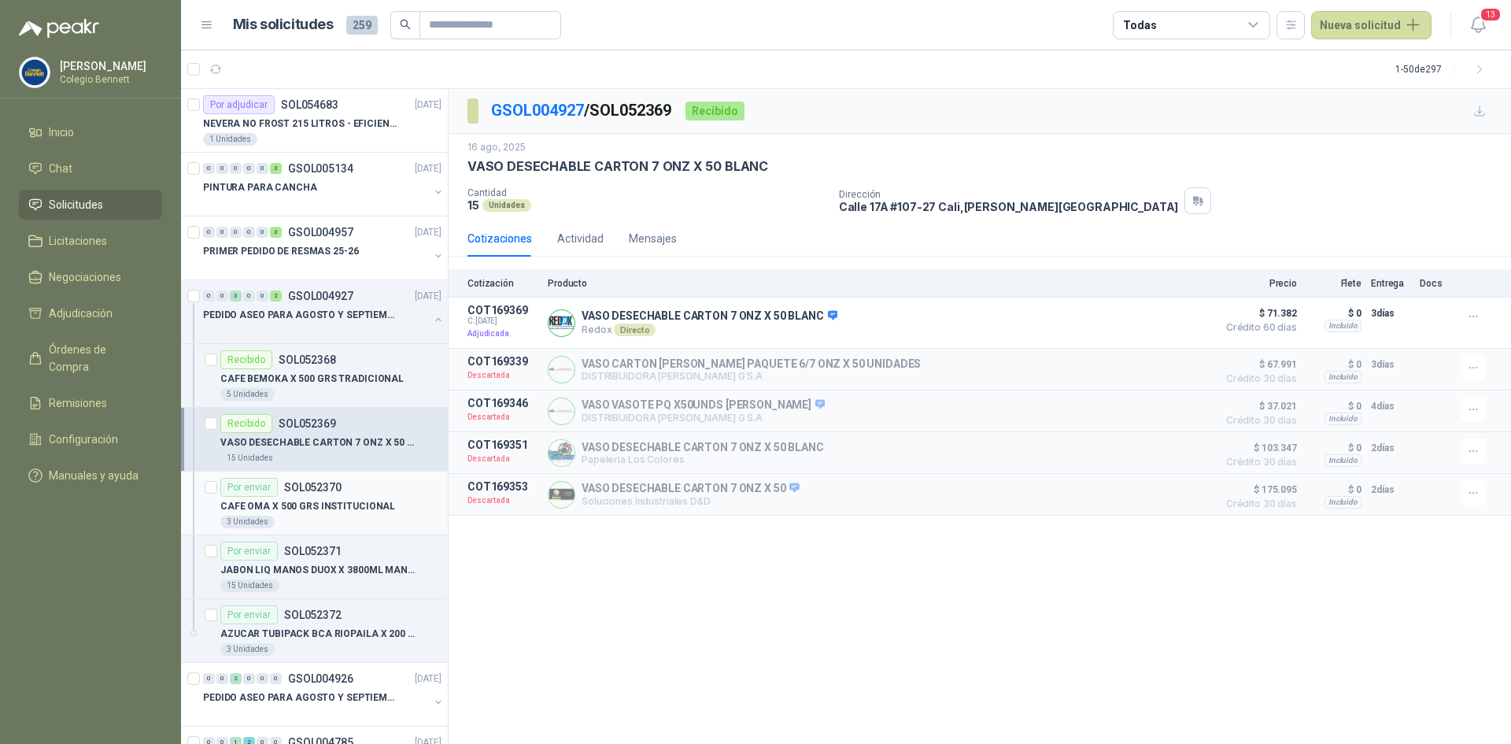
click at [313, 497] on div "CAFE OMA X 500 GRS INSTITUCIONAL" at bounding box center [330, 506] width 221 height 19
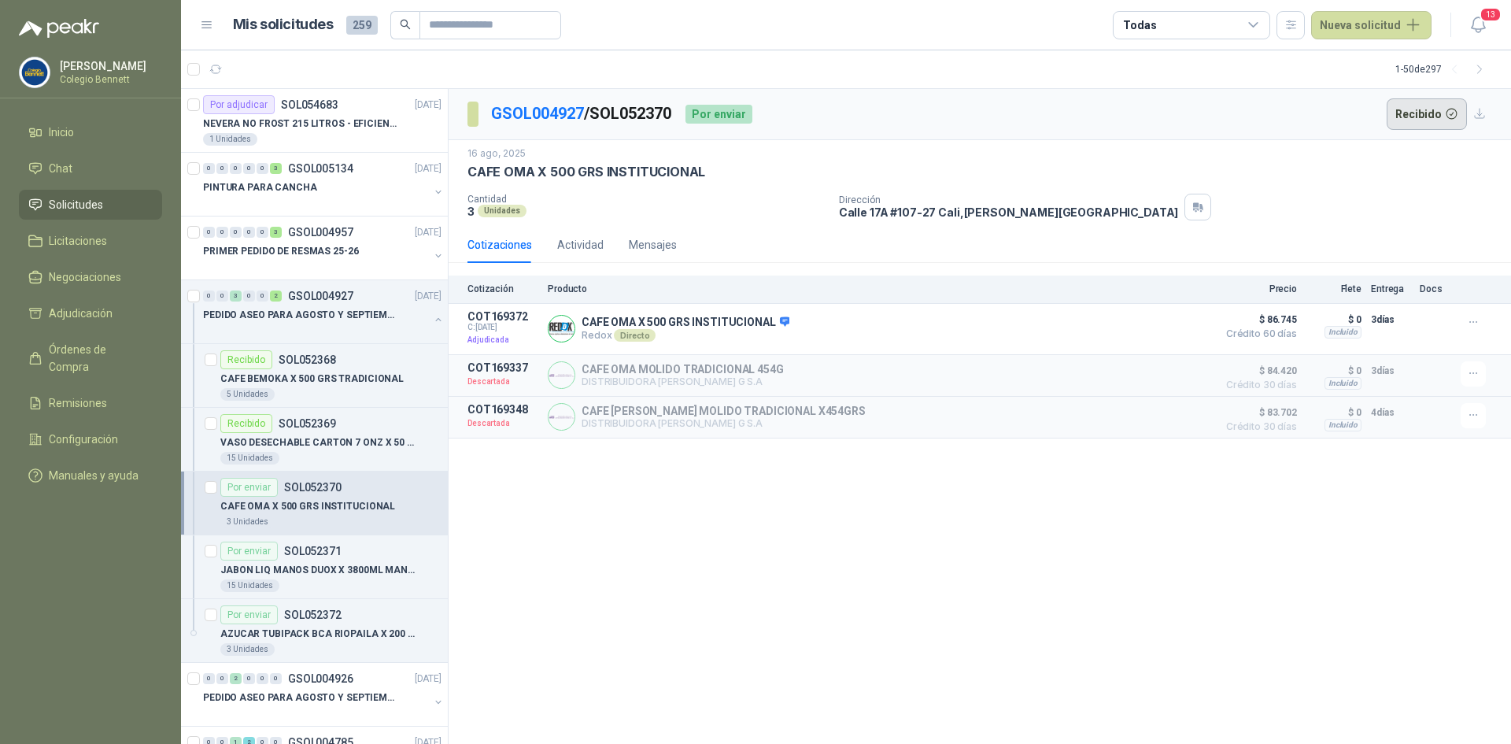
click at [1418, 118] on button "Recibido" at bounding box center [1427, 113] width 81 height 31
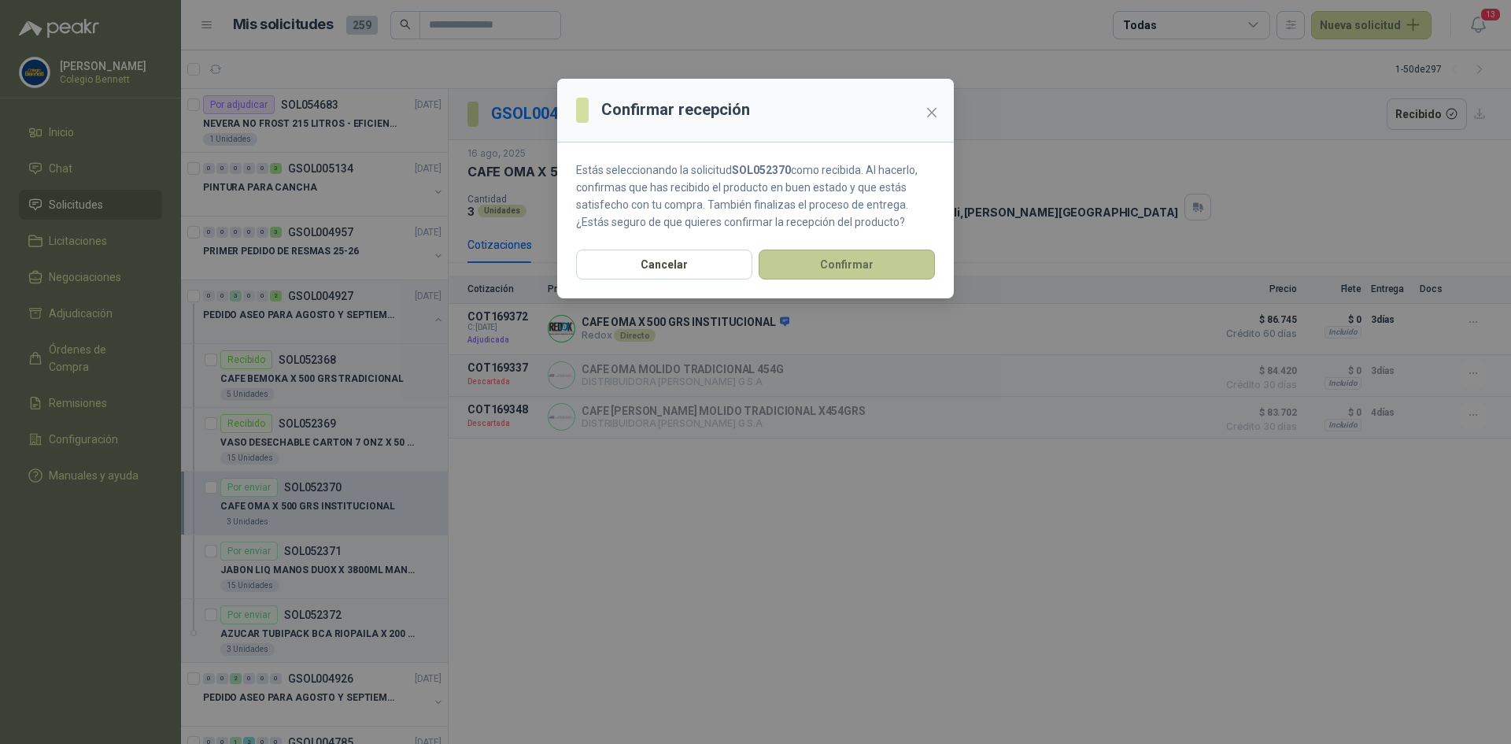
click at [842, 266] on button "Confirmar" at bounding box center [847, 264] width 176 height 30
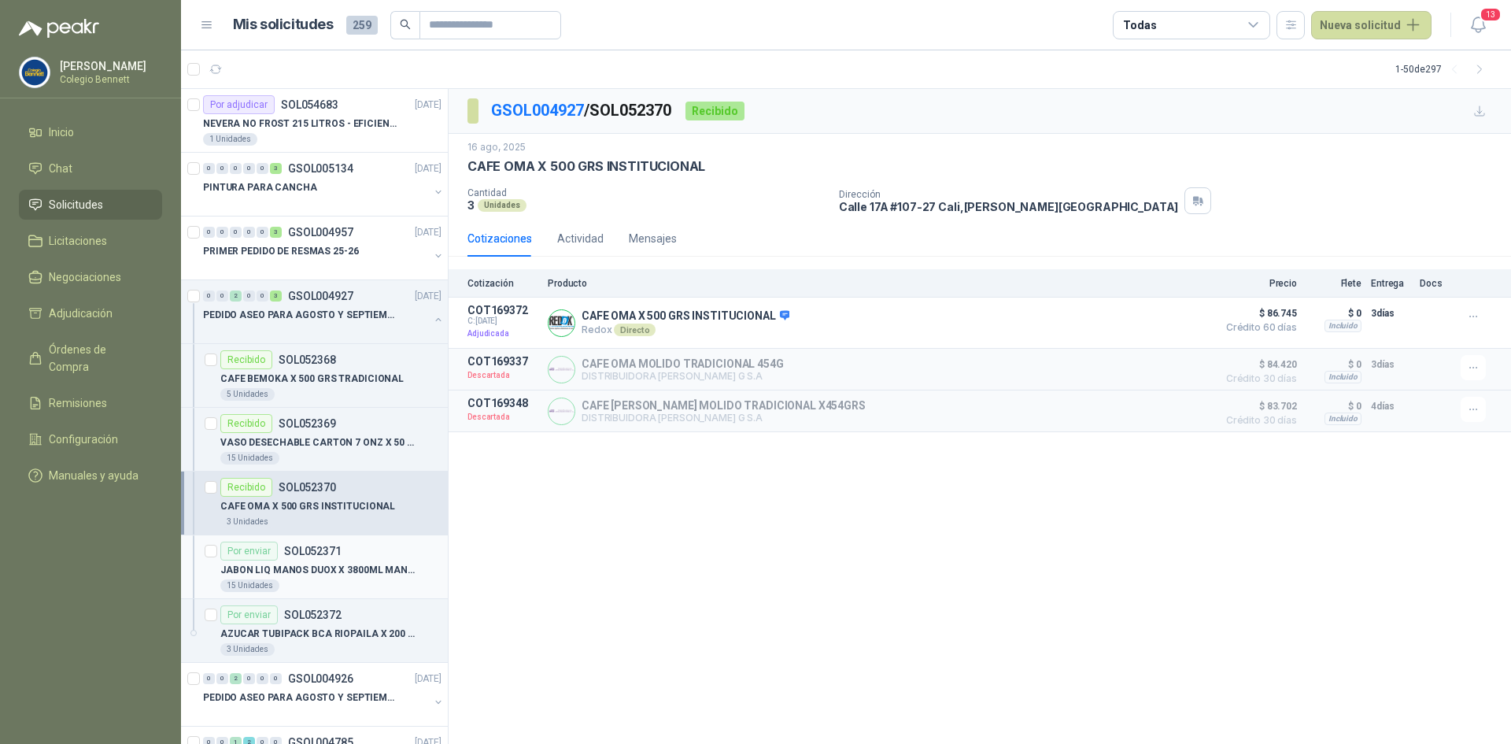
click at [297, 559] on div "Por enviar SOL052371" at bounding box center [280, 550] width 121 height 19
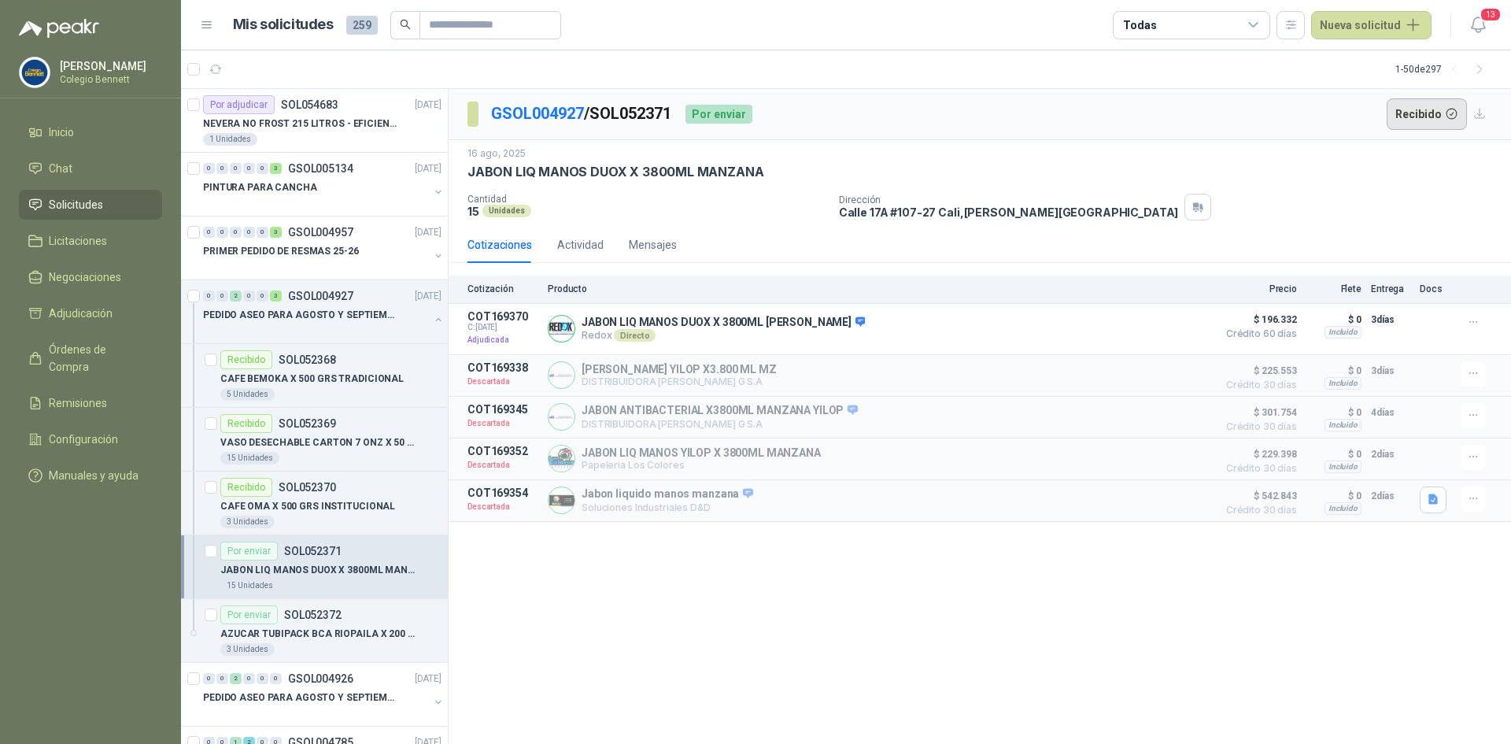
click at [1418, 105] on button "Recibido" at bounding box center [1427, 113] width 81 height 31
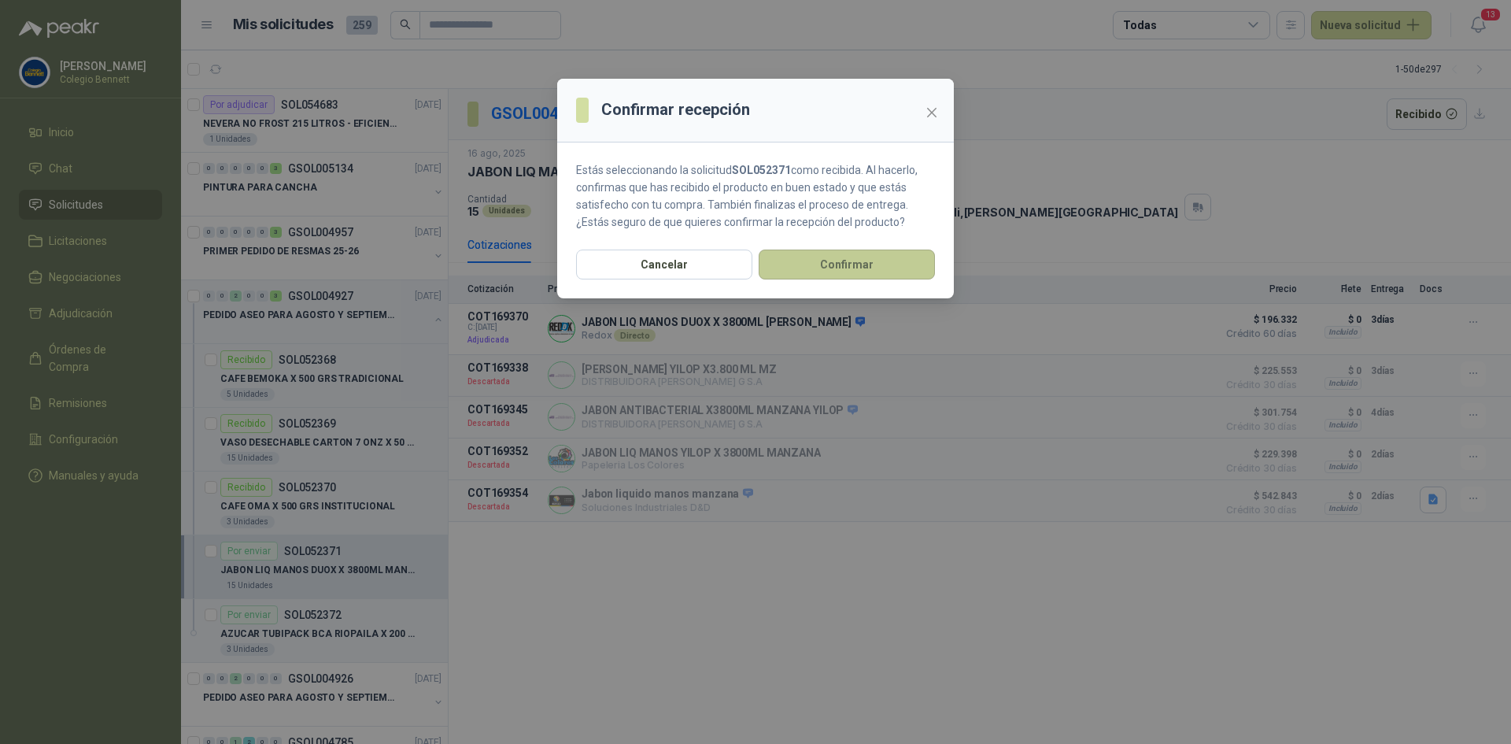
click at [878, 263] on button "Confirmar" at bounding box center [847, 264] width 176 height 30
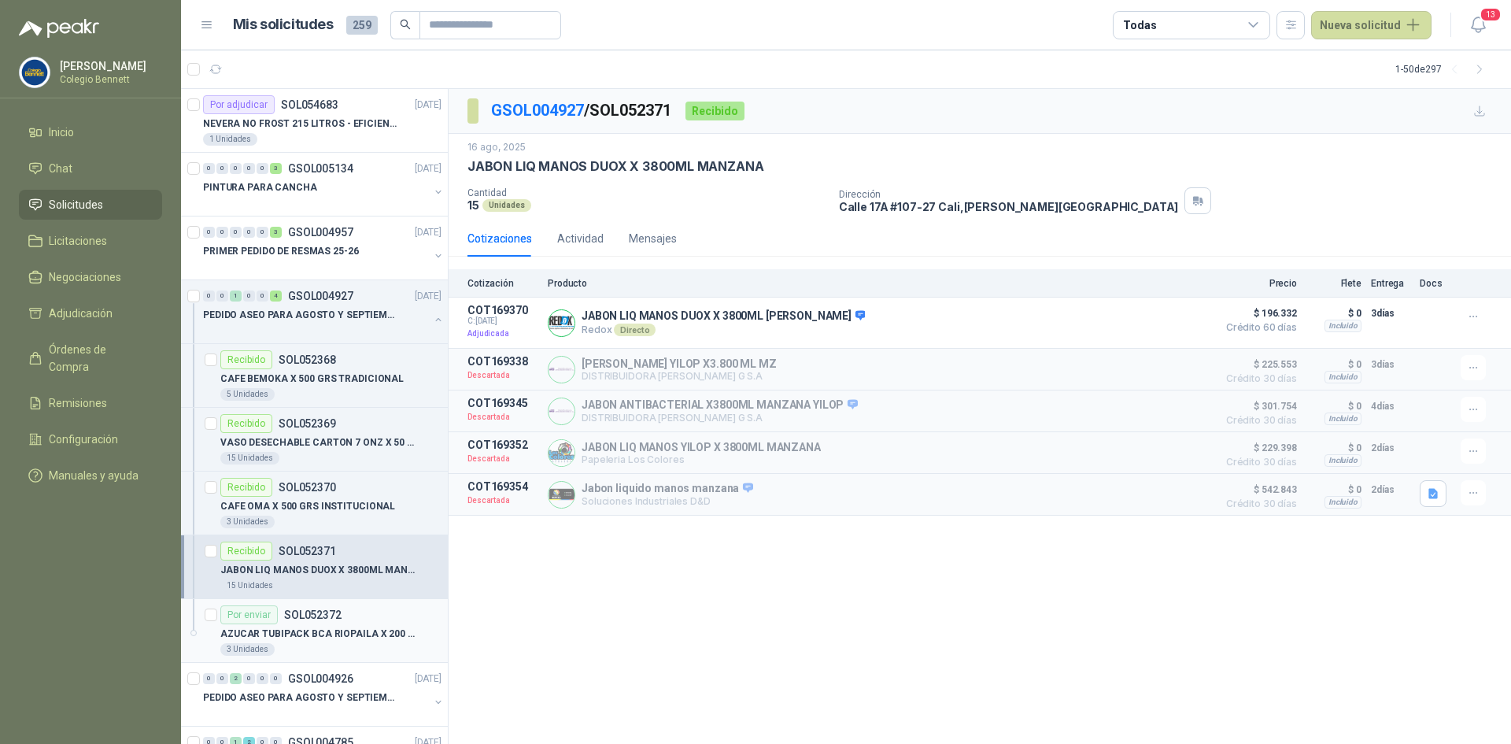
click at [302, 628] on p "AZUCAR TUBIPACK BCA RIOPAILA X 200 SOBRE" at bounding box center [318, 633] width 196 height 15
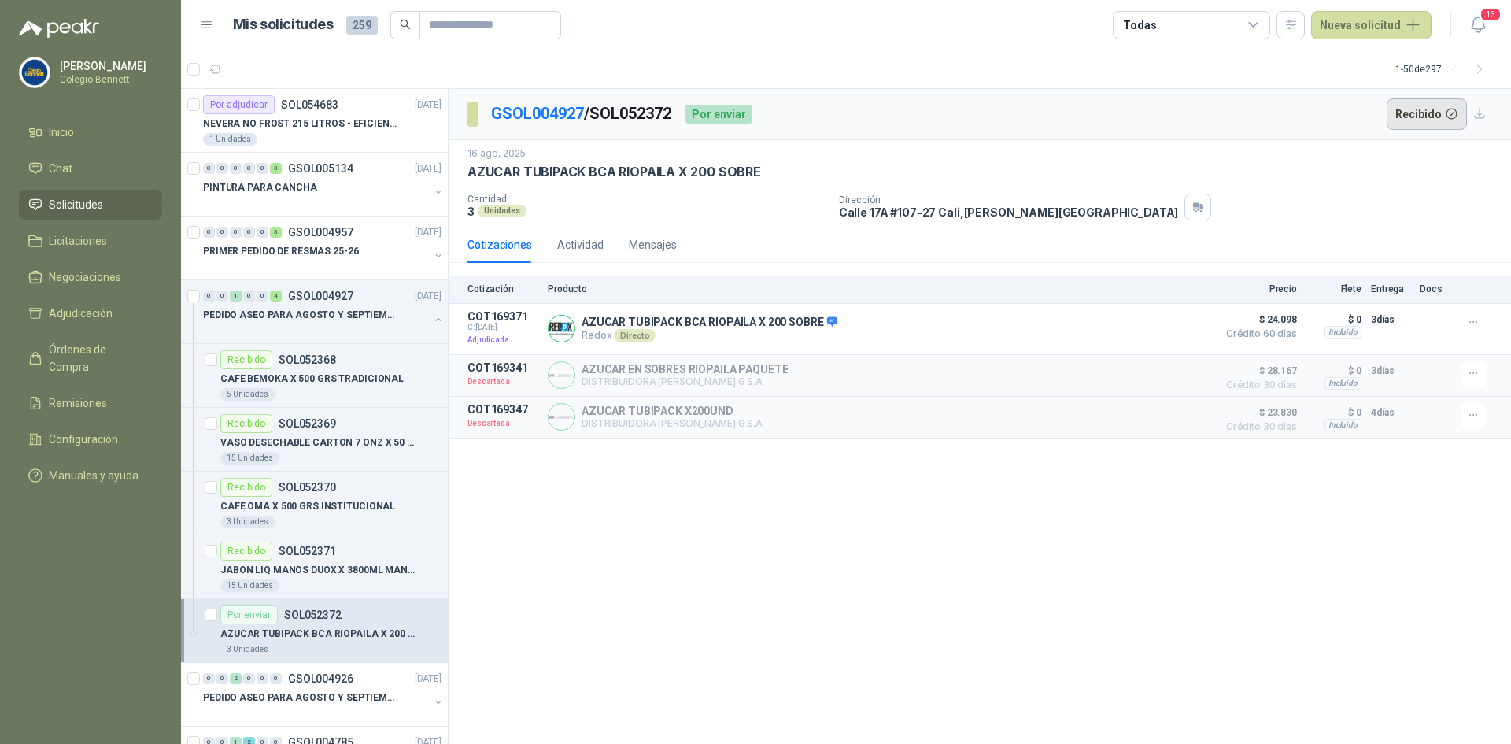
click at [1421, 109] on button "Recibido" at bounding box center [1427, 113] width 81 height 31
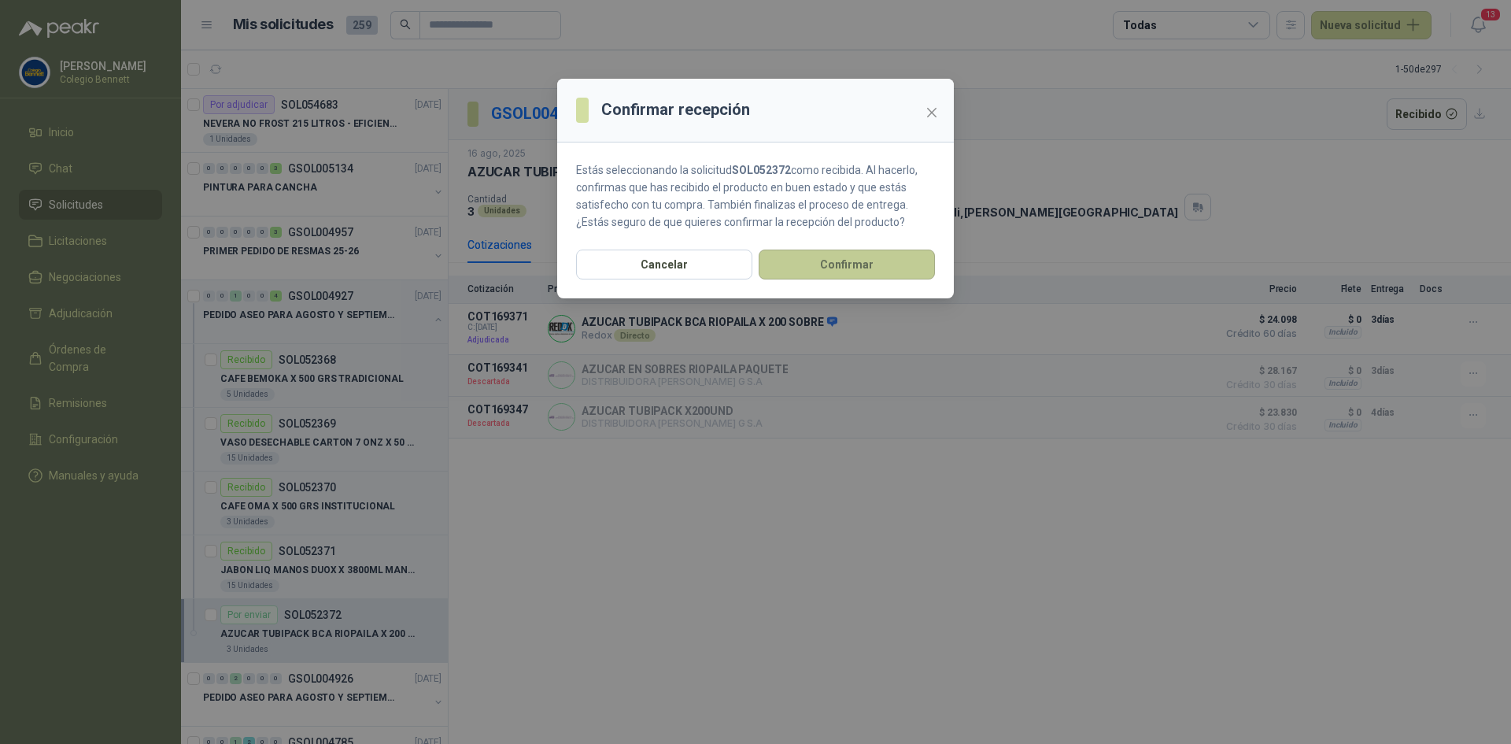
click at [846, 261] on button "Confirmar" at bounding box center [847, 264] width 176 height 30
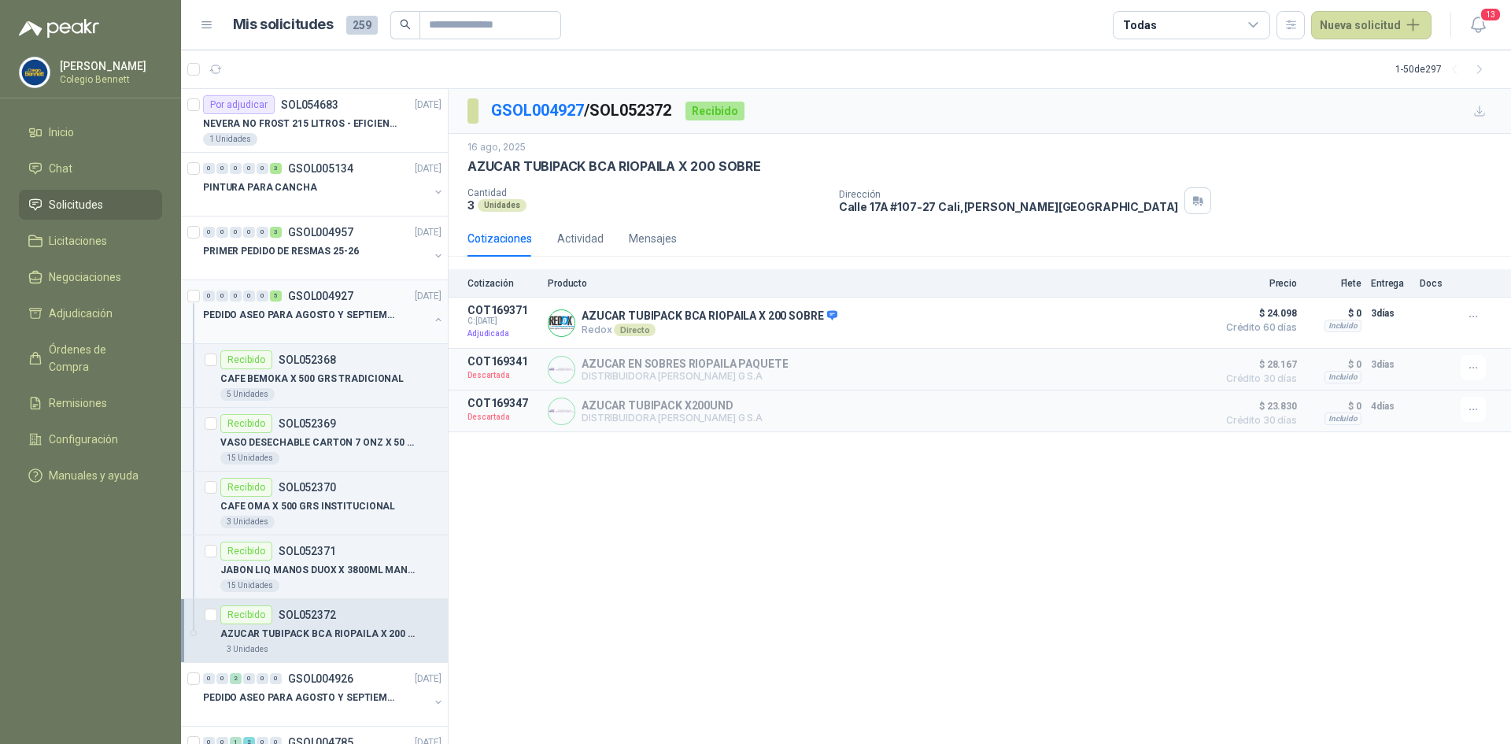
click at [432, 316] on button "button" at bounding box center [438, 319] width 13 height 13
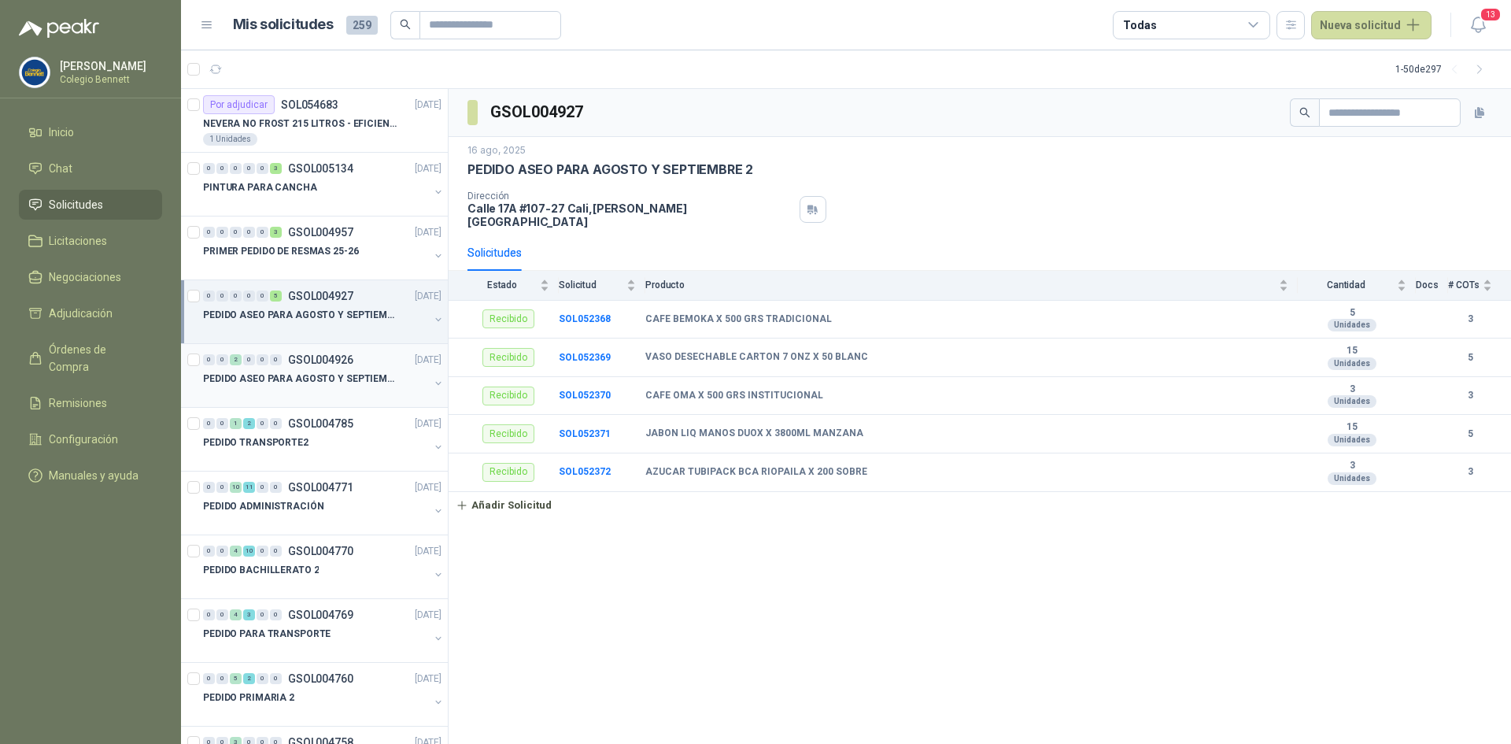
click at [349, 362] on p "GSOL004926" at bounding box center [320, 359] width 65 height 11
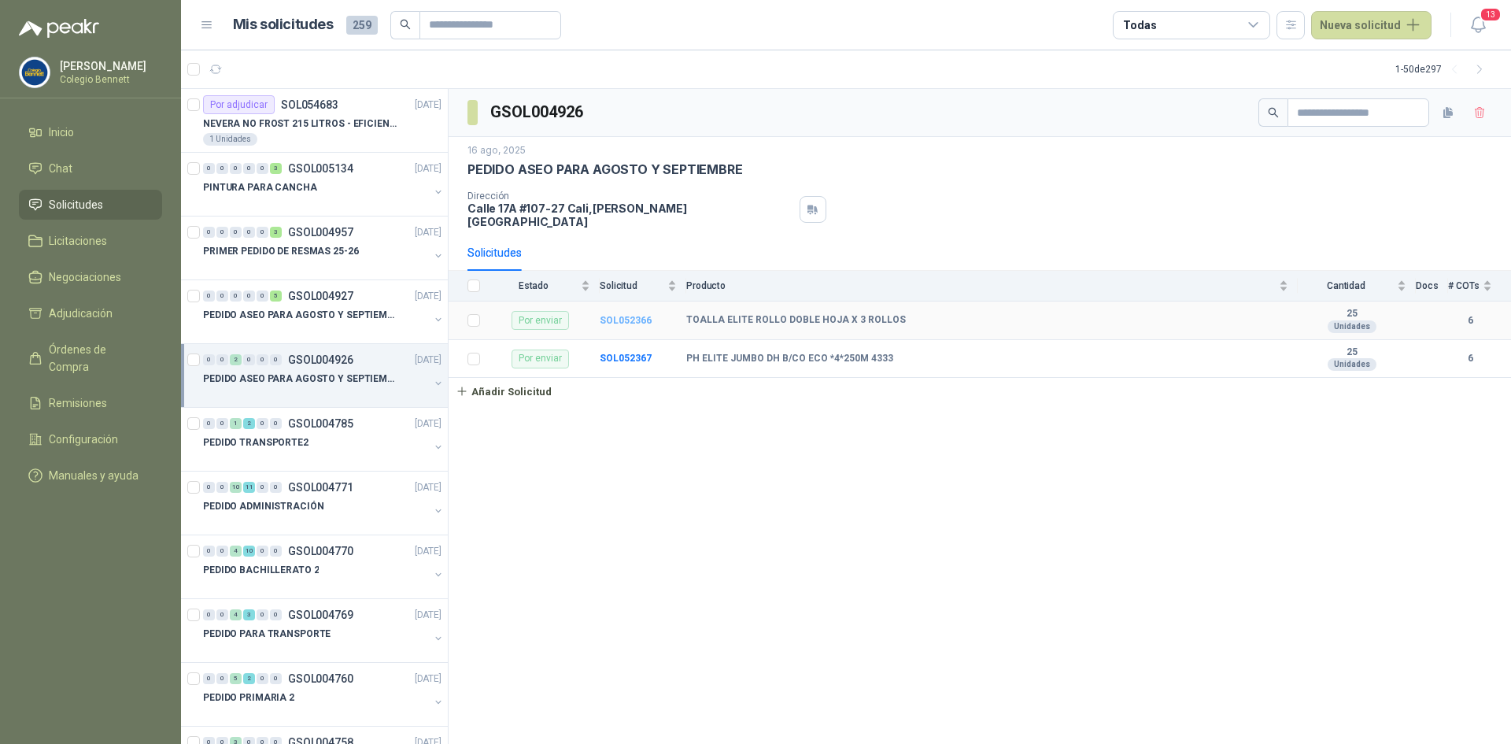
click at [618, 315] on b "SOL052366" at bounding box center [626, 320] width 52 height 11
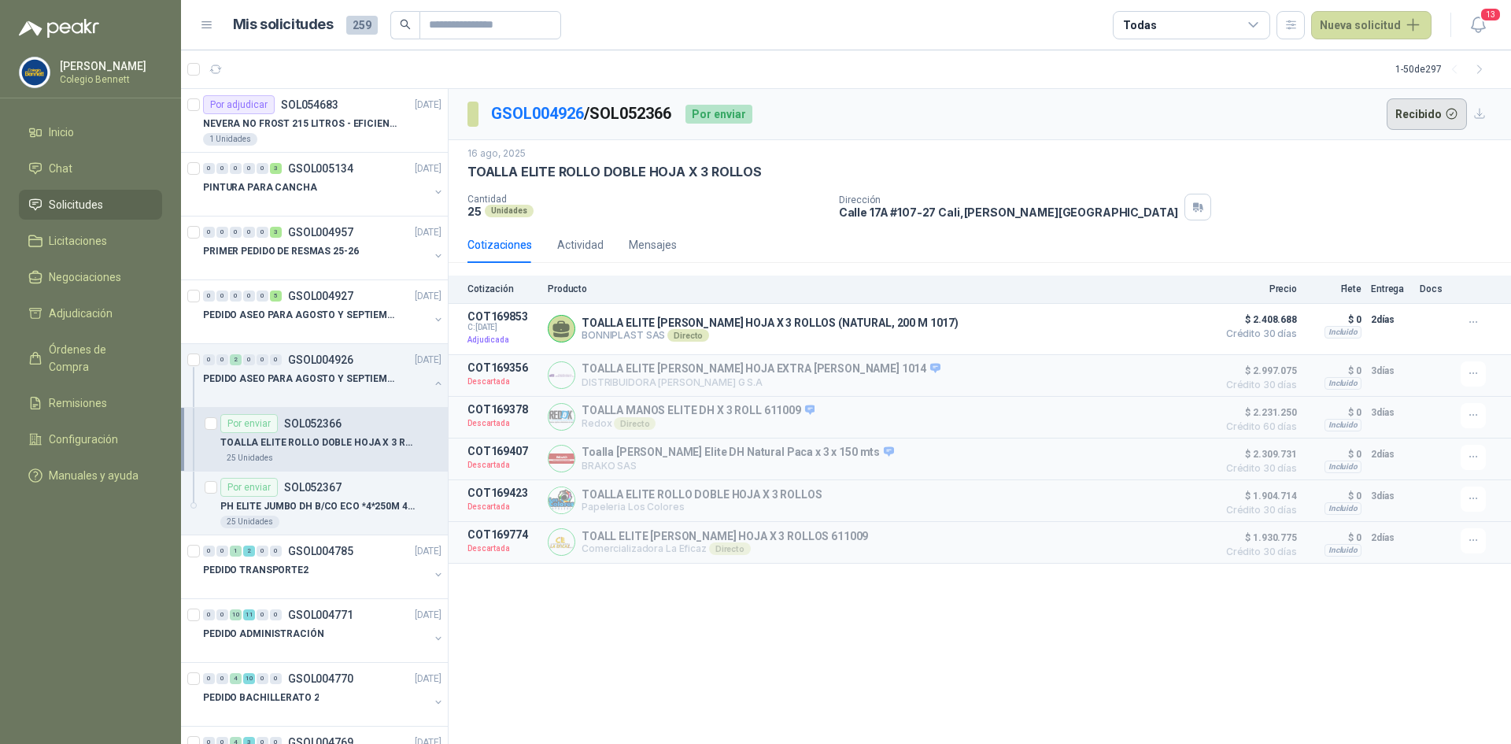
click at [1416, 103] on button "Recibido" at bounding box center [1427, 113] width 81 height 31
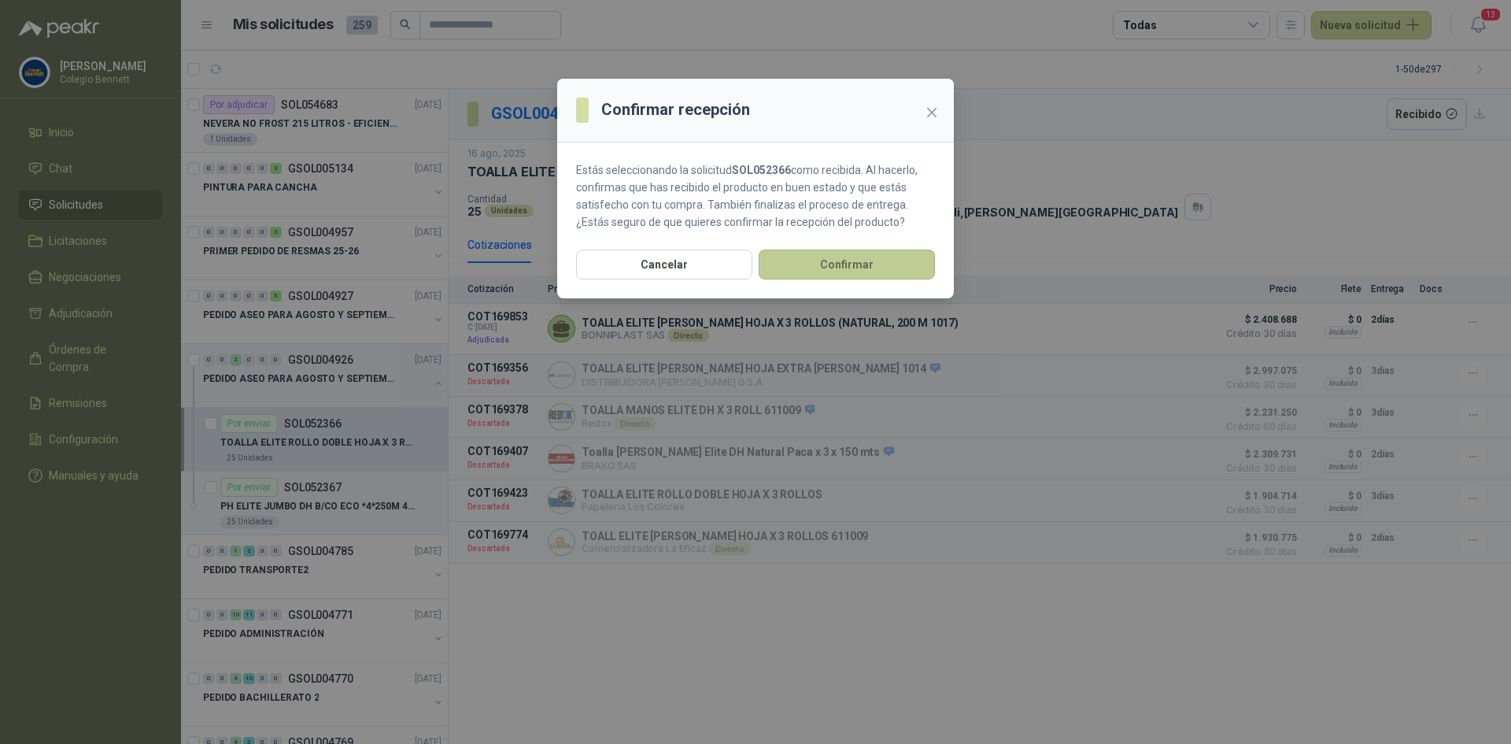
click at [890, 259] on button "Confirmar" at bounding box center [847, 264] width 176 height 30
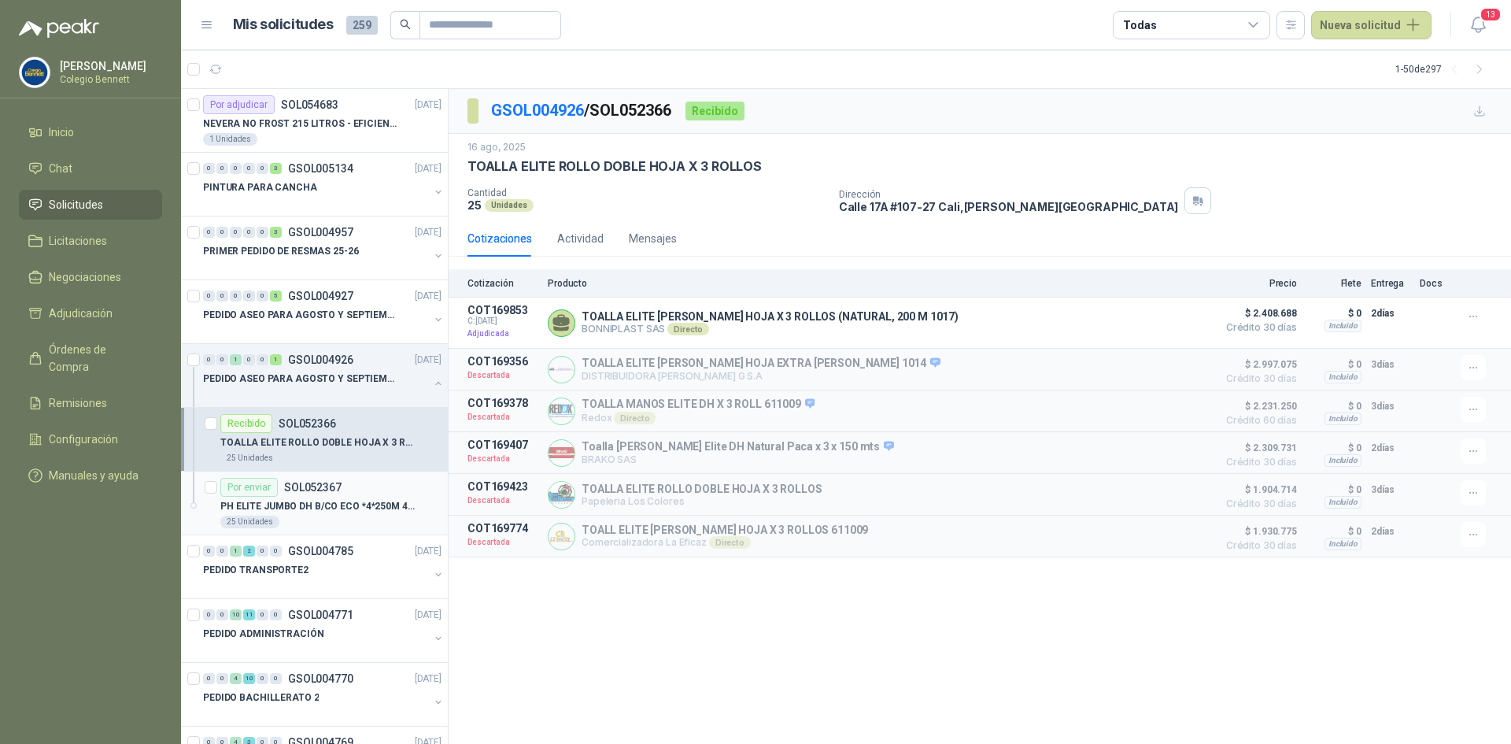
click at [268, 493] on div "Por enviar" at bounding box center [248, 487] width 57 height 19
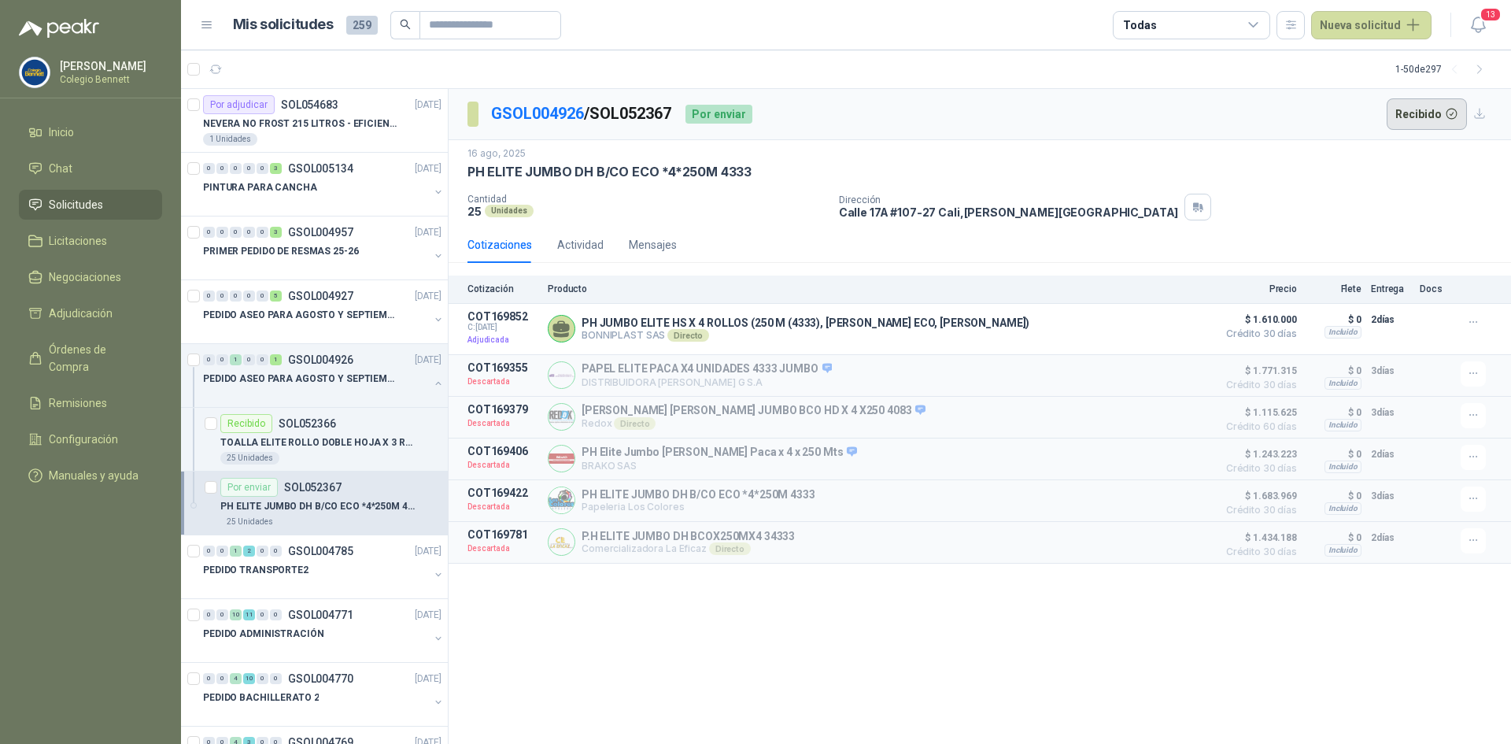
click at [1423, 110] on button "Recibido" at bounding box center [1427, 113] width 81 height 31
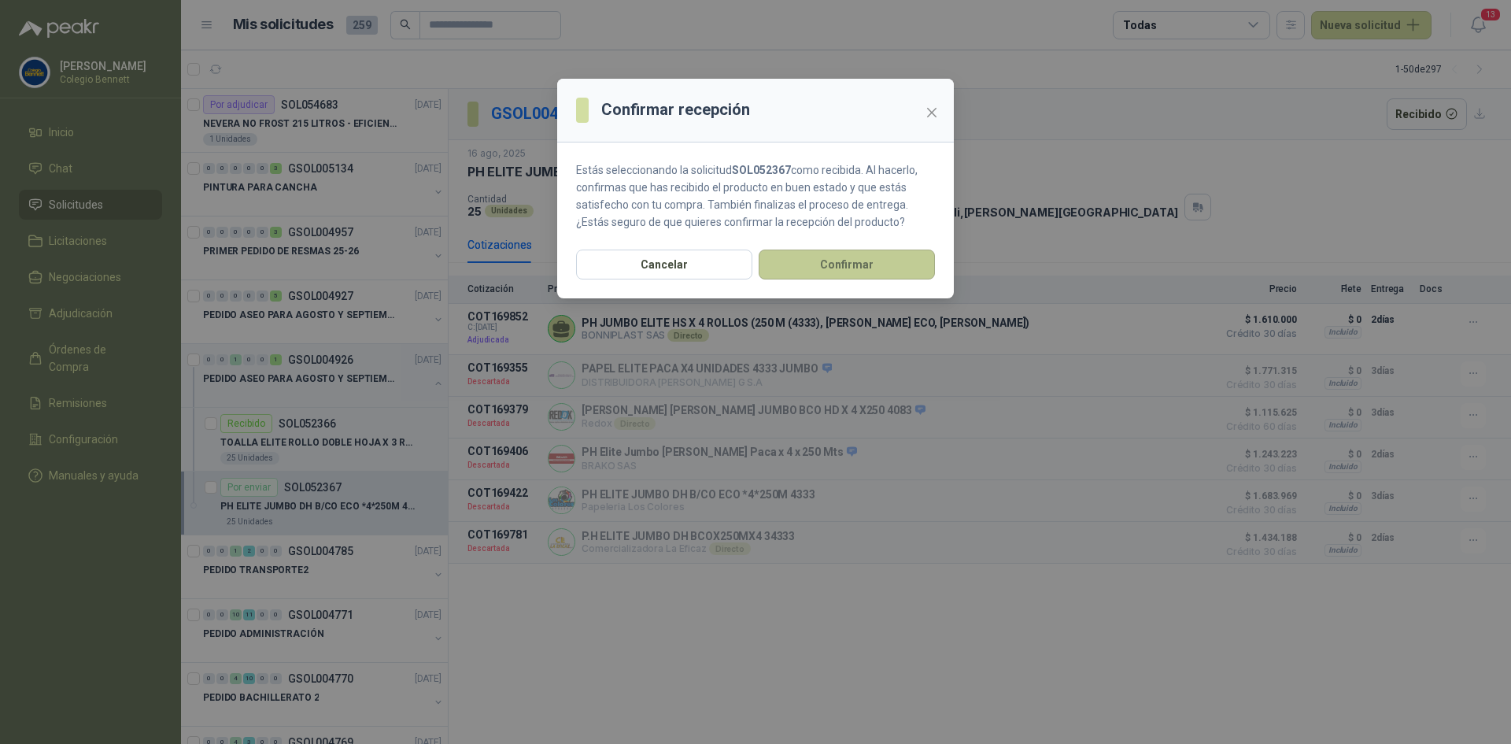
click at [820, 263] on button "Confirmar" at bounding box center [847, 264] width 176 height 30
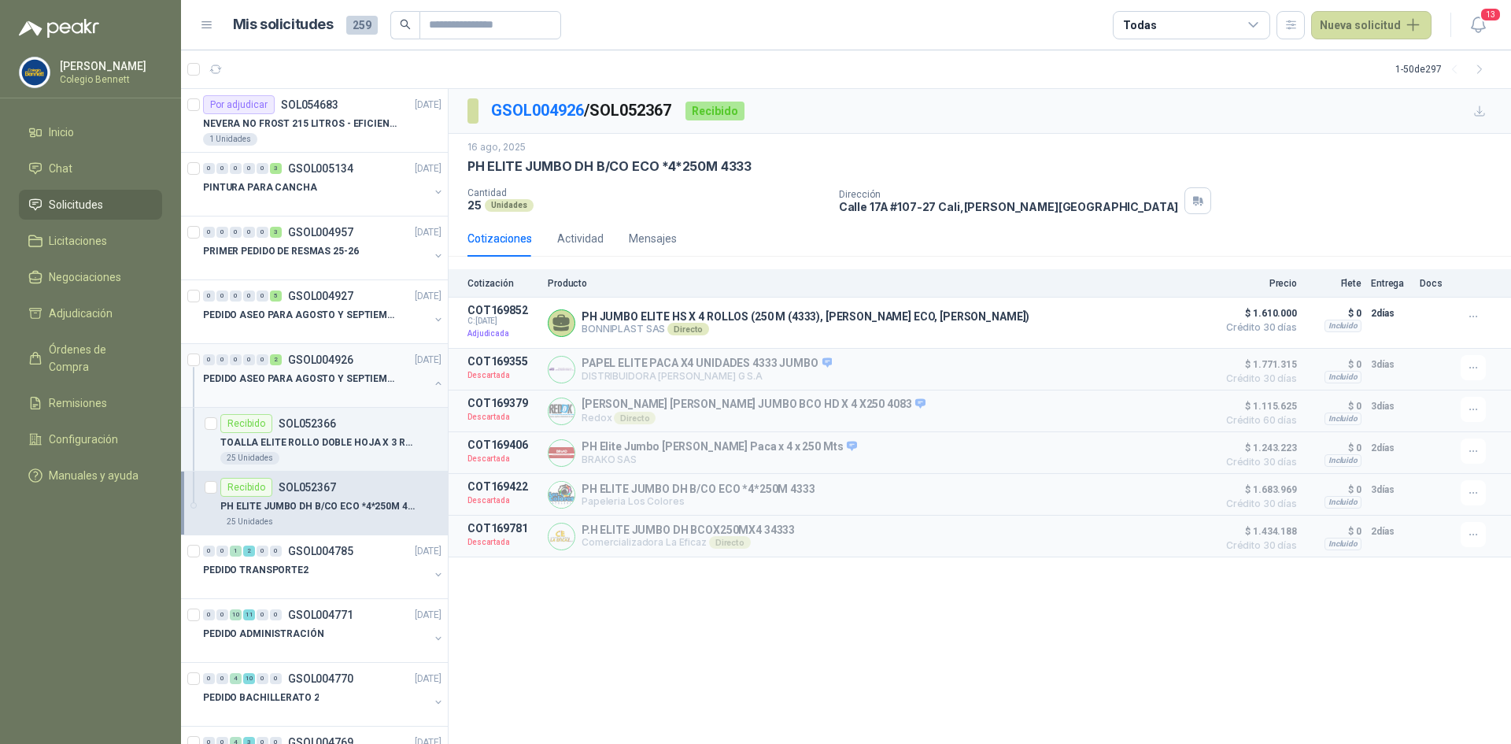
click at [432, 381] on button "button" at bounding box center [438, 383] width 13 height 13
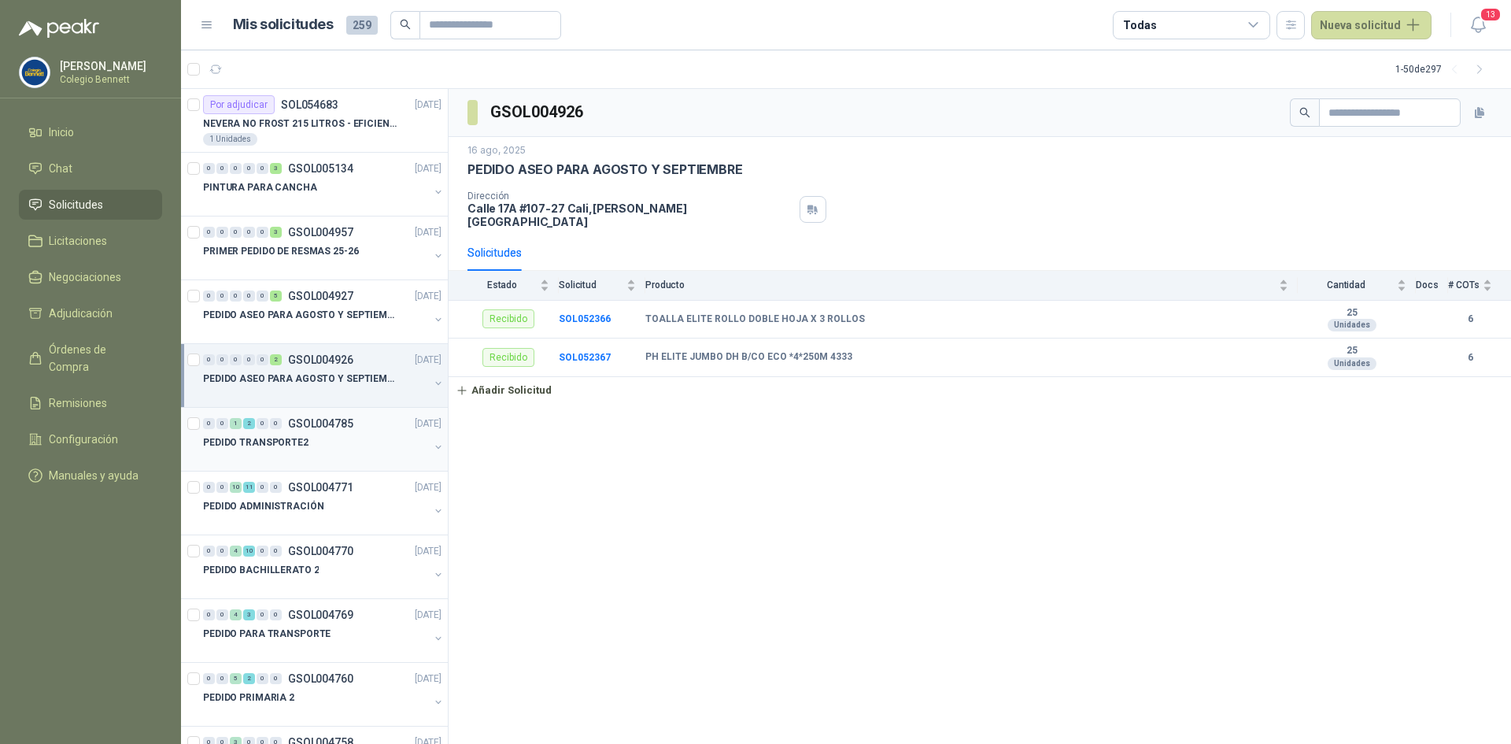
click at [344, 441] on div "PEDIDO TRANSPORTE2" at bounding box center [316, 442] width 226 height 19
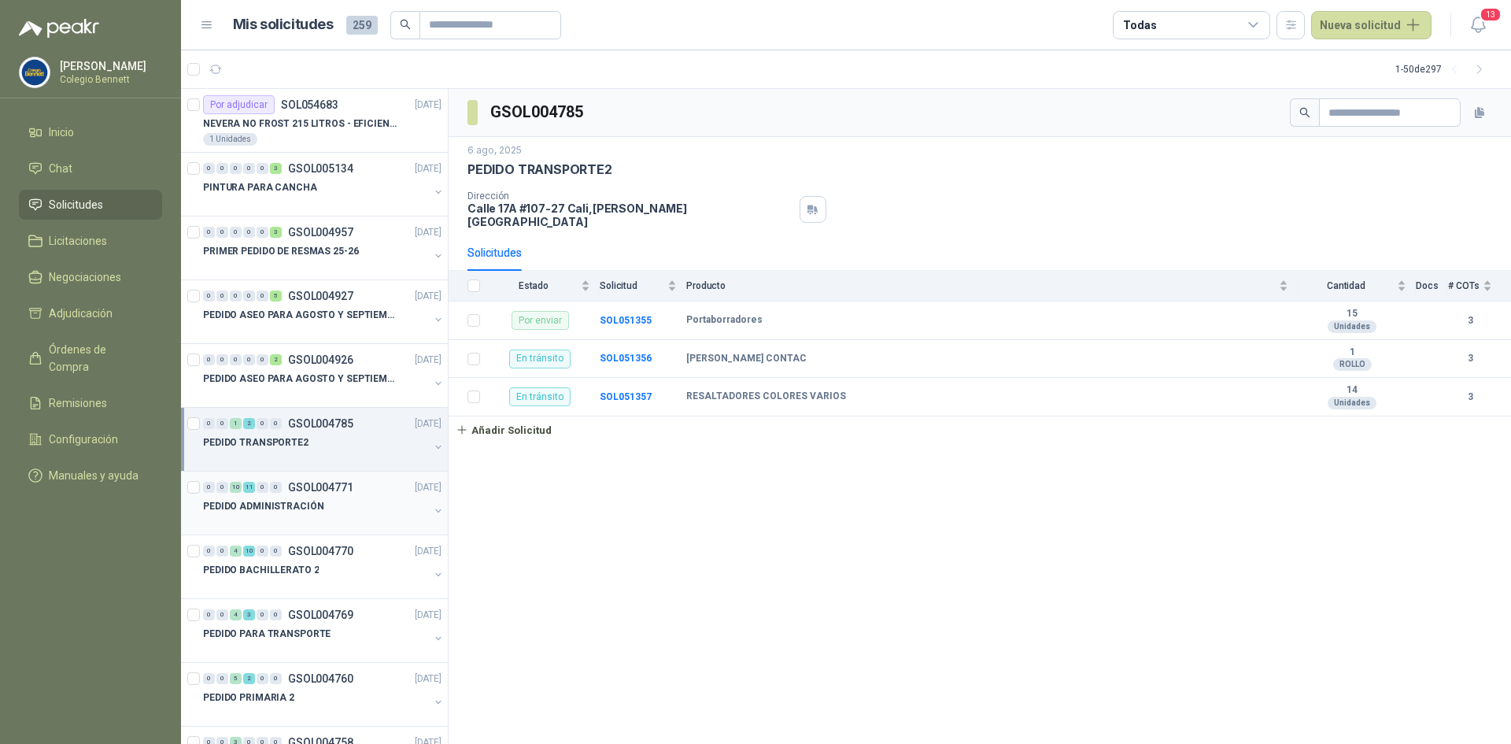
click at [351, 490] on p "GSOL004771" at bounding box center [320, 487] width 65 height 11
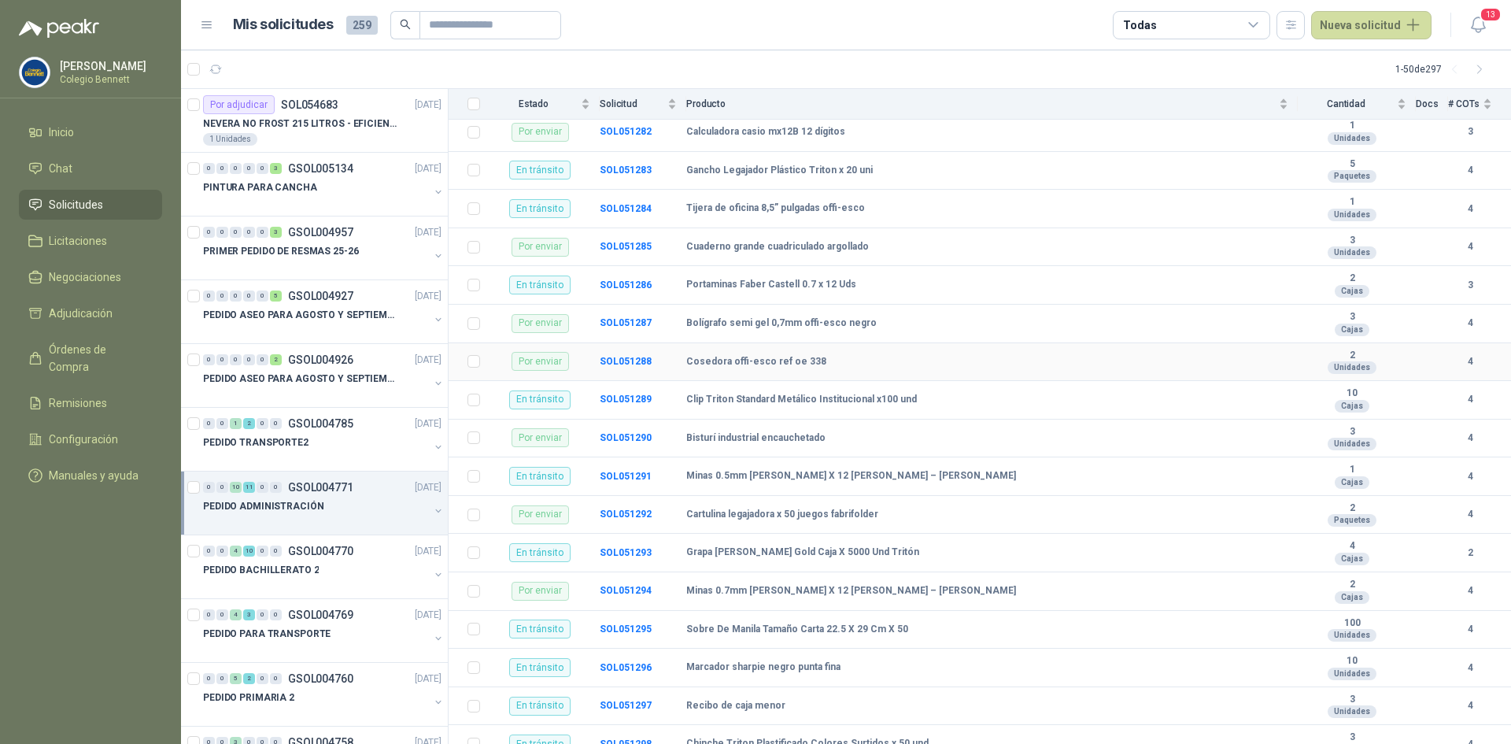
scroll to position [376, 0]
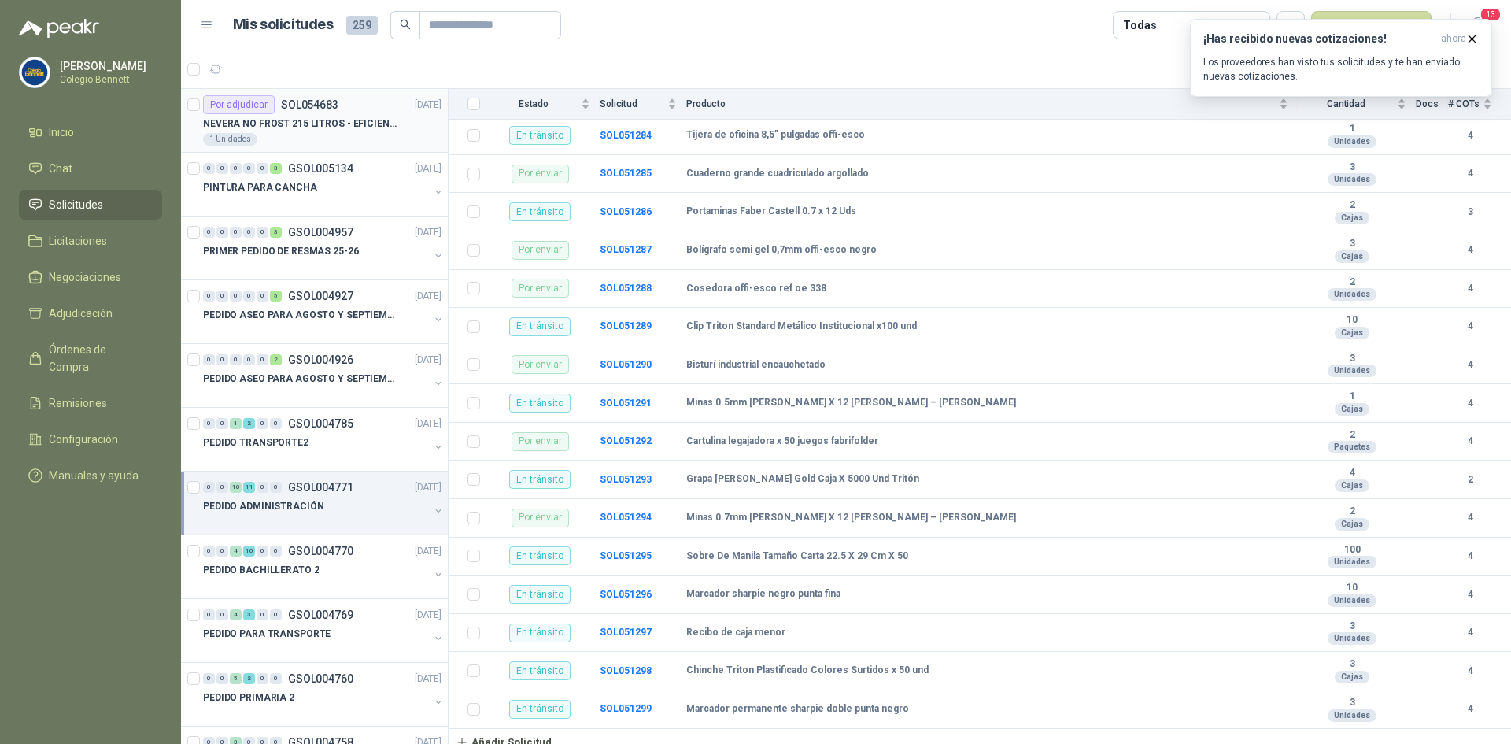
click at [327, 126] on p "NEVERA NO FROST 215 LITROS - EFICIENCIA ENERGETICA A" at bounding box center [301, 123] width 196 height 15
